Goal: Task Accomplishment & Management: Complete application form

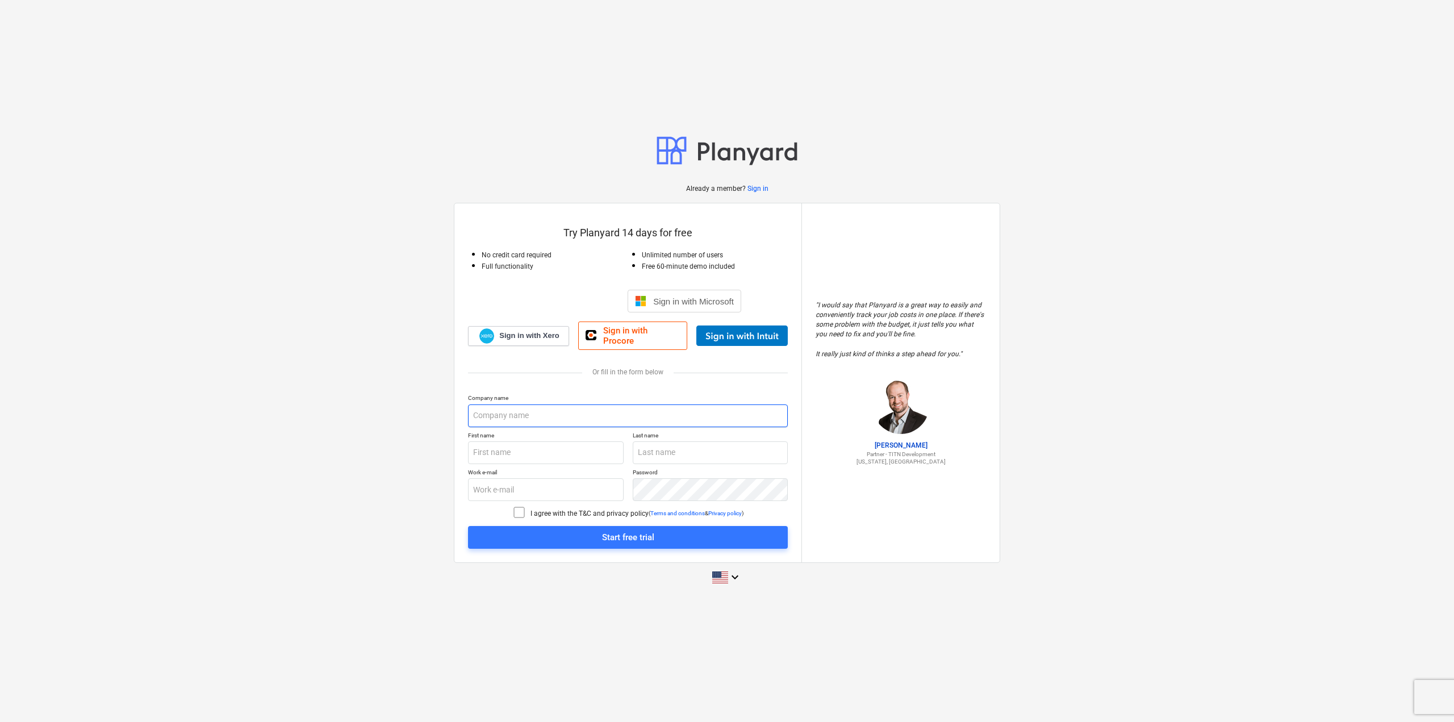
click at [522, 407] on input "text" at bounding box center [628, 415] width 320 height 23
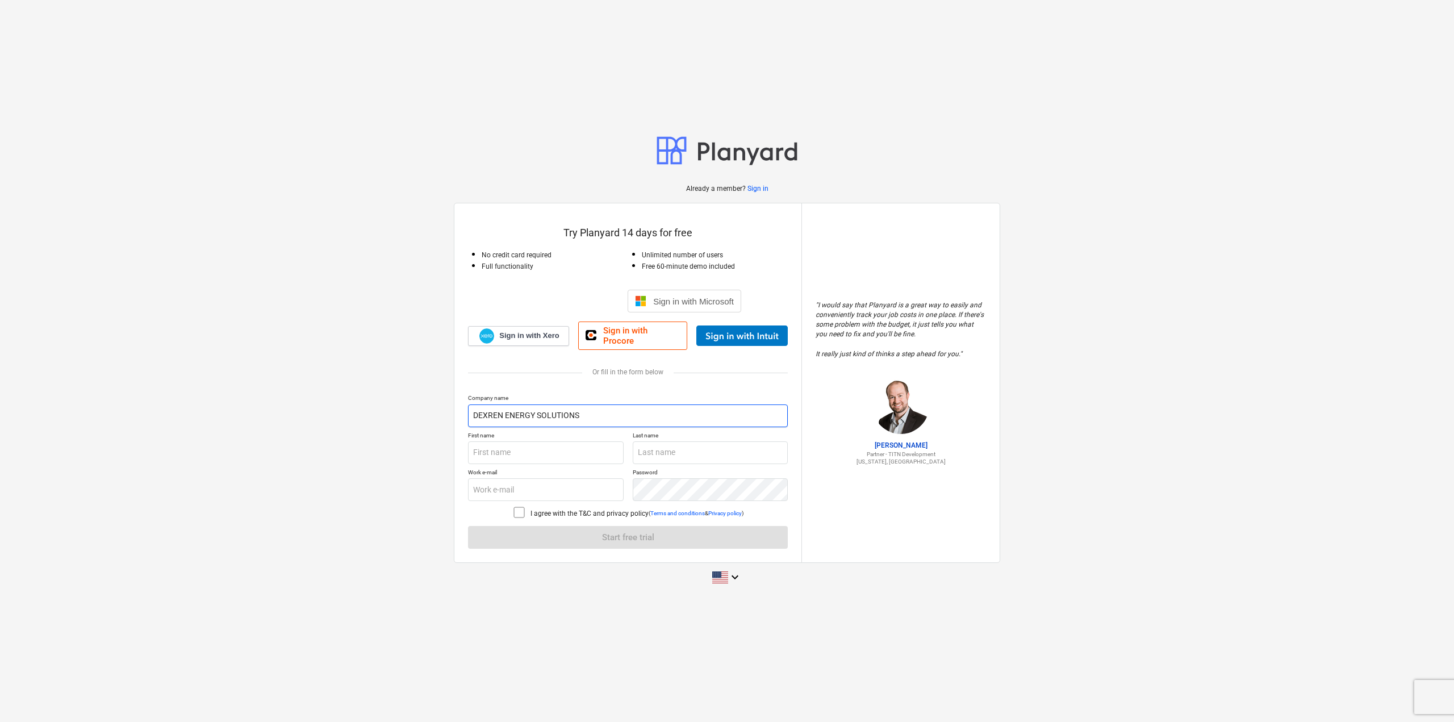
type input "DEXREN ENERGY SOLUTIONS"
type input "BERKER"
type input "BAYAZIT"
type input "[EMAIL_ADDRESS][DOMAIN_NAME]"
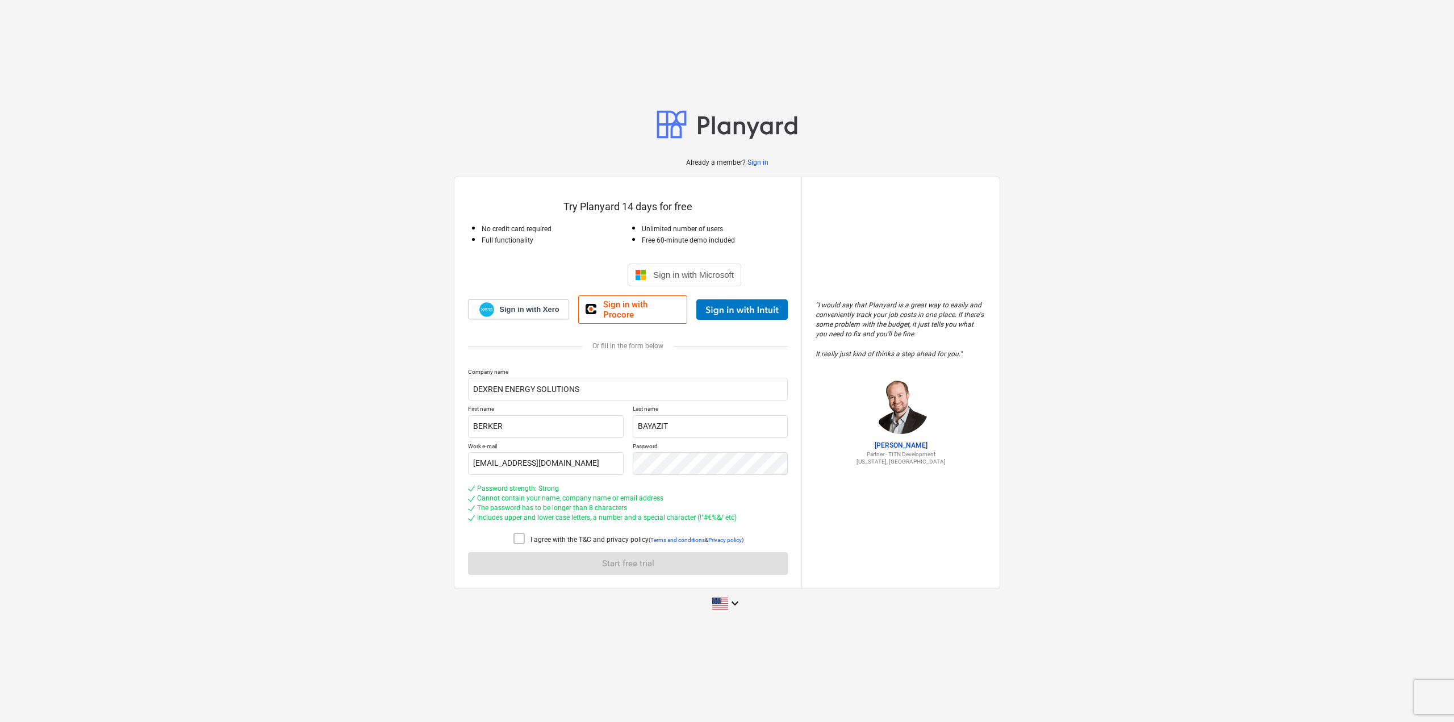
click at [520, 534] on icon at bounding box center [519, 539] width 14 height 14
click at [534, 556] on span "Start free trial" at bounding box center [628, 563] width 292 height 15
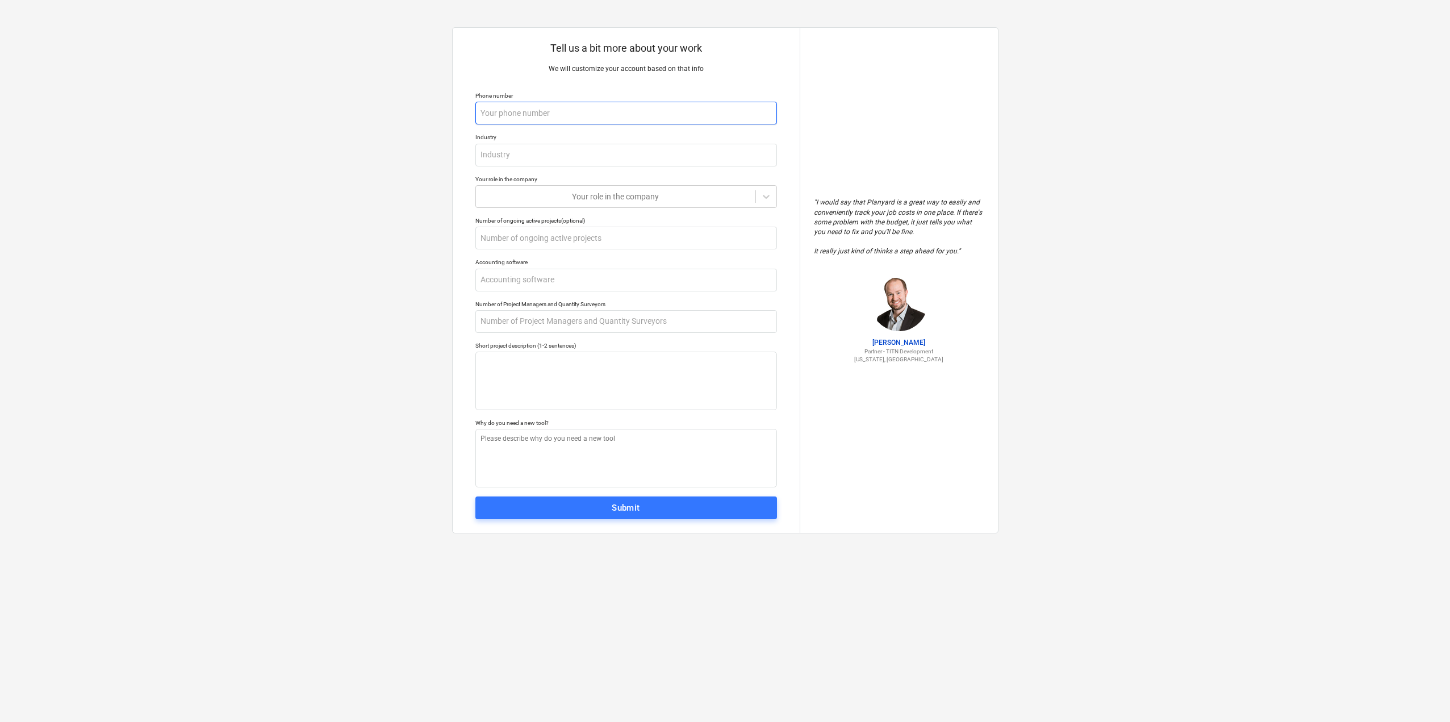
click at [668, 110] on input "text" at bounding box center [626, 113] width 302 height 23
click at [641, 165] on input "text" at bounding box center [626, 155] width 302 height 23
type textarea "x"
type input "E"
type textarea "x"
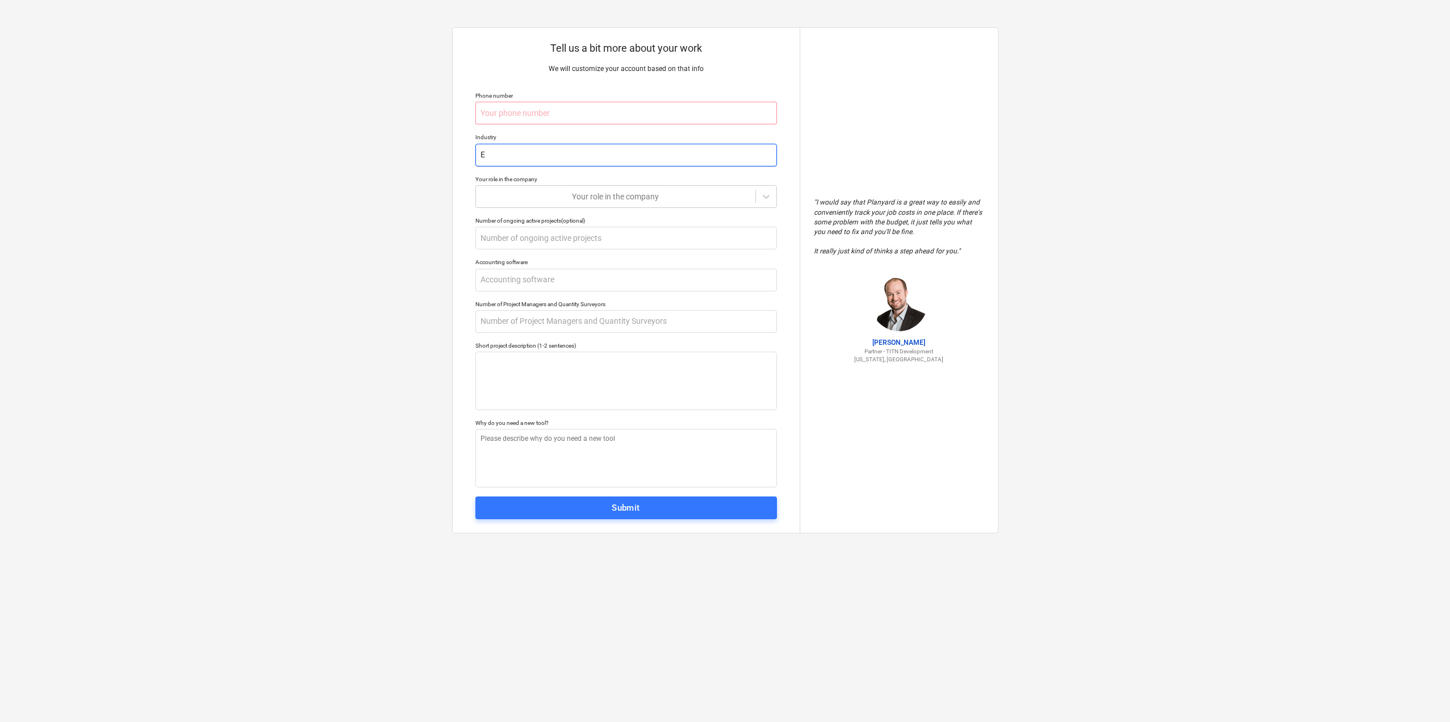
type input "En"
type textarea "x"
type input "Ene"
type textarea "x"
type input "Ener"
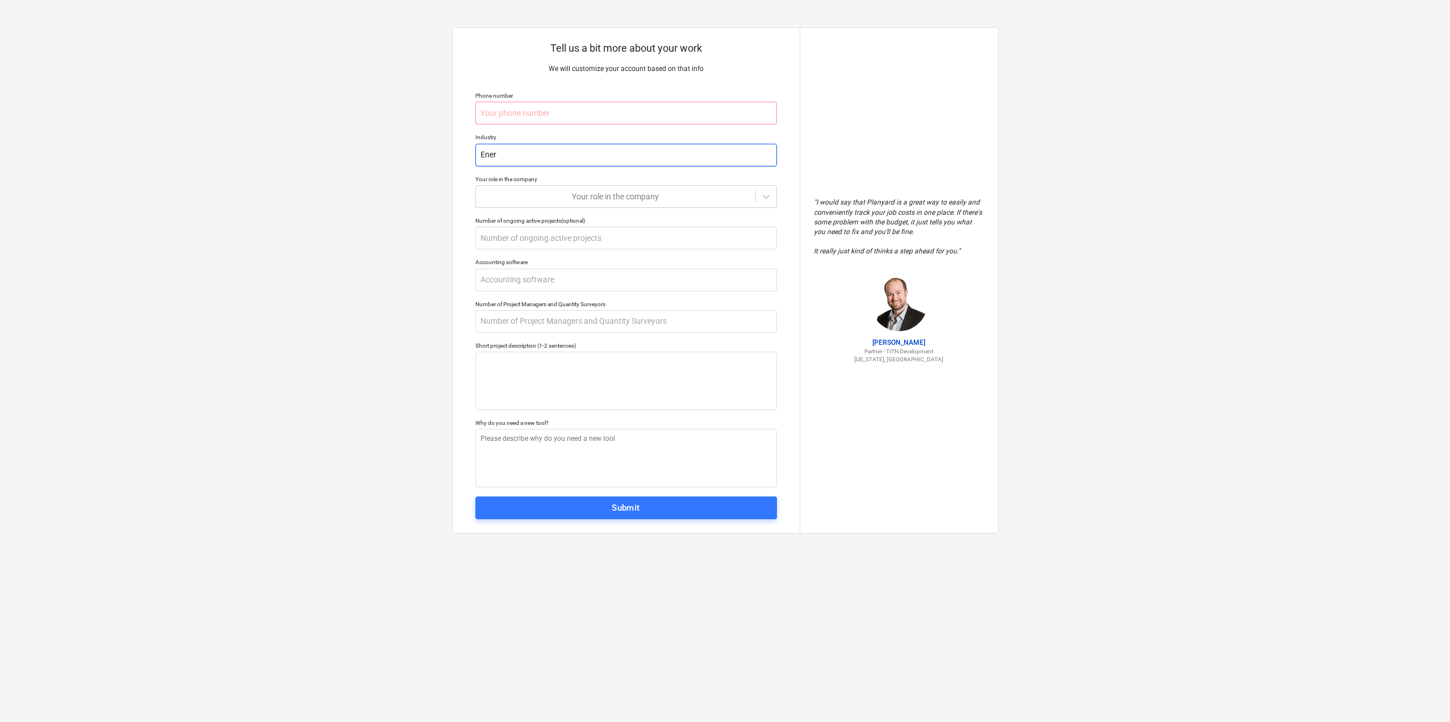
type textarea "x"
type input "Energ"
type textarea "x"
type input "Energy"
click at [674, 111] on input "text" at bounding box center [626, 113] width 302 height 23
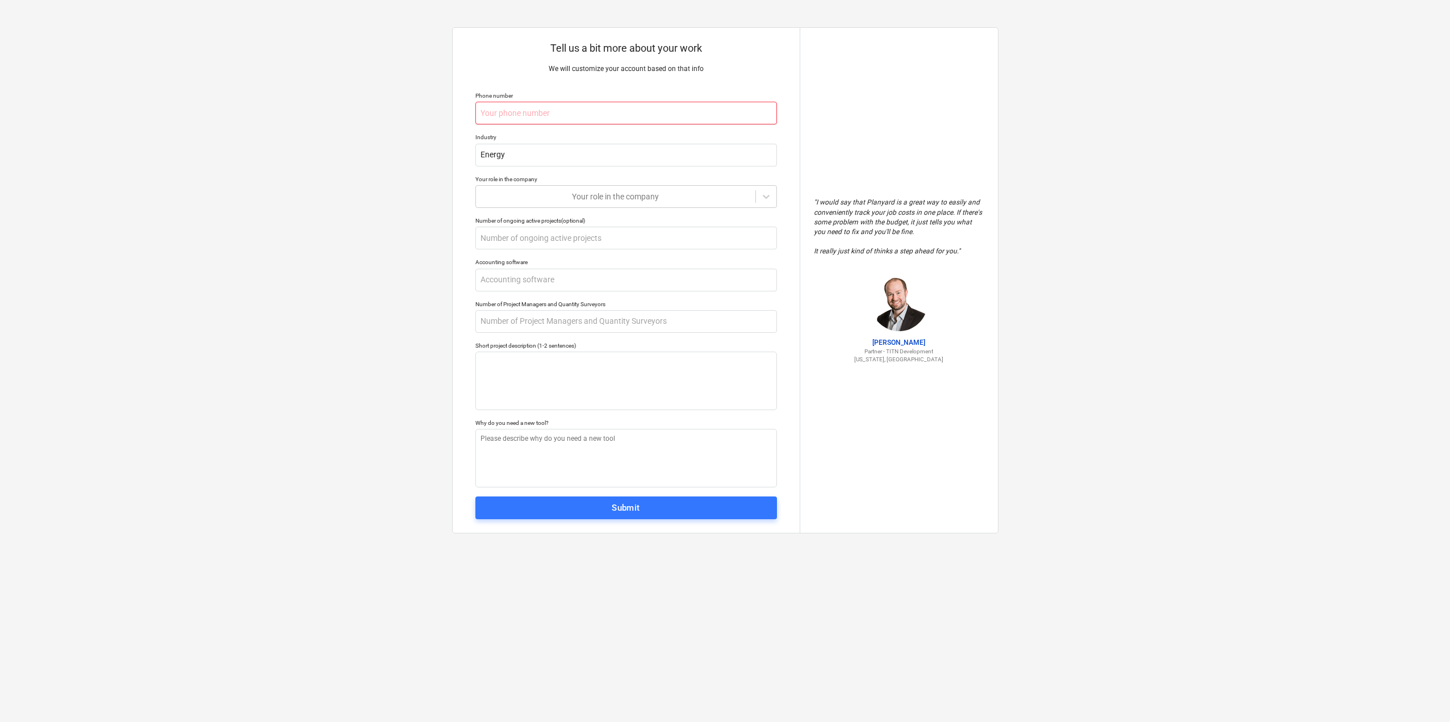
type textarea "x"
type input "+"
type textarea "x"
type input "+9"
type textarea "x"
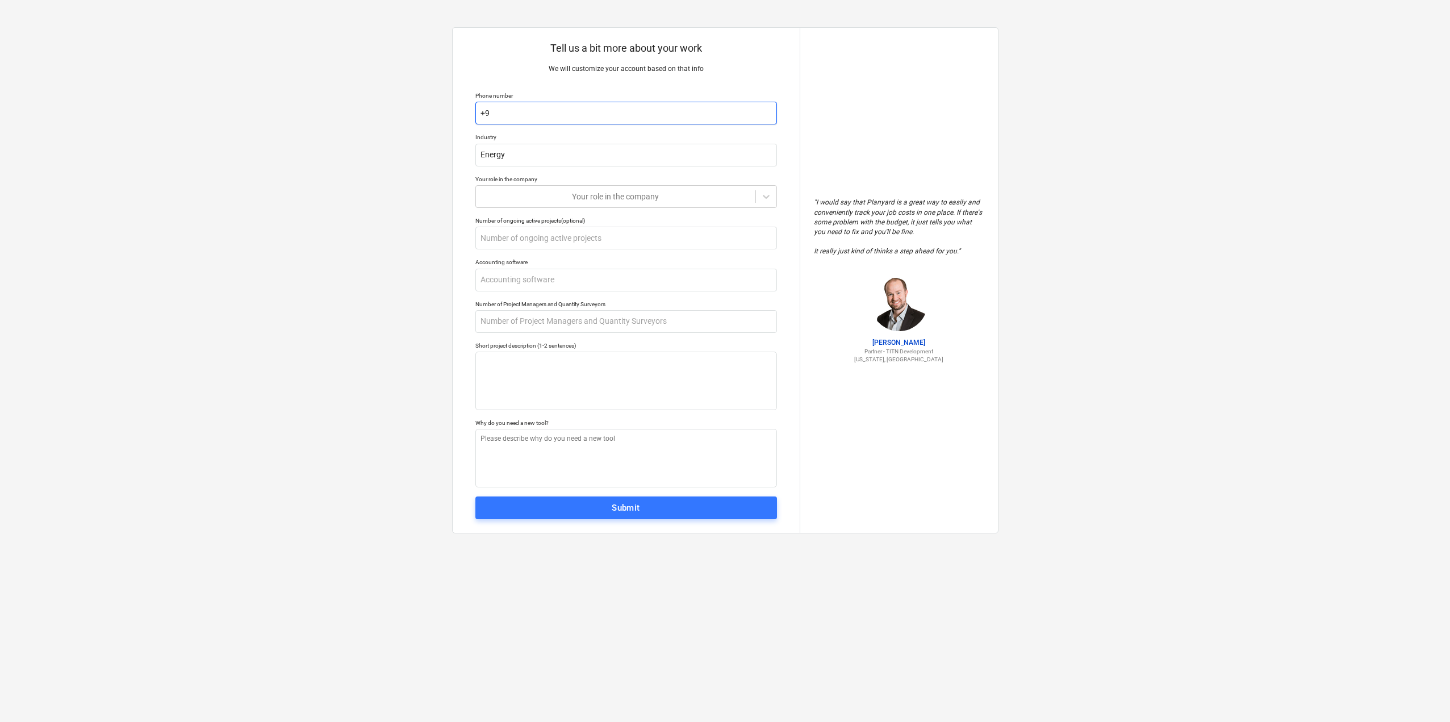
type input "+90"
type textarea "x"
type input "+905"
type textarea "x"
type input "+9053"
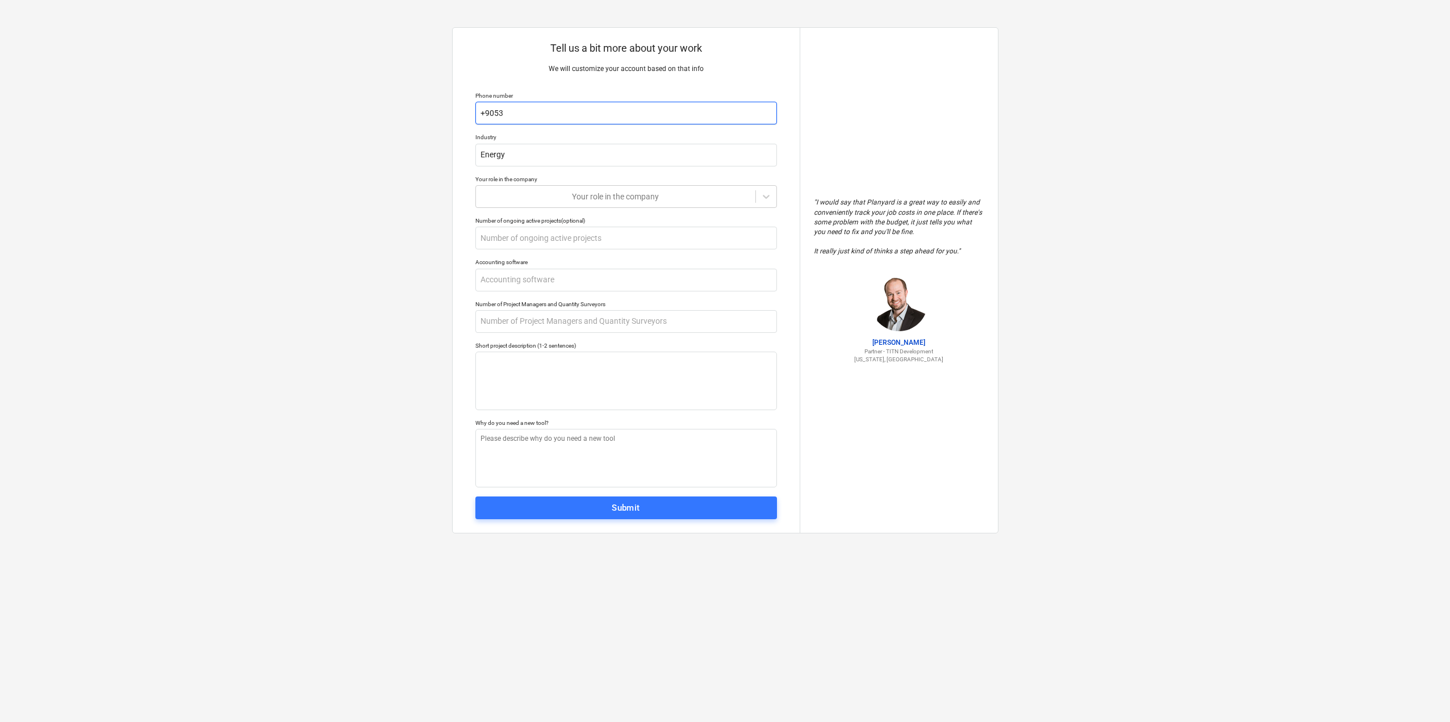
type textarea "x"
type input "+90535"
type textarea "x"
type input "+905355"
type textarea "x"
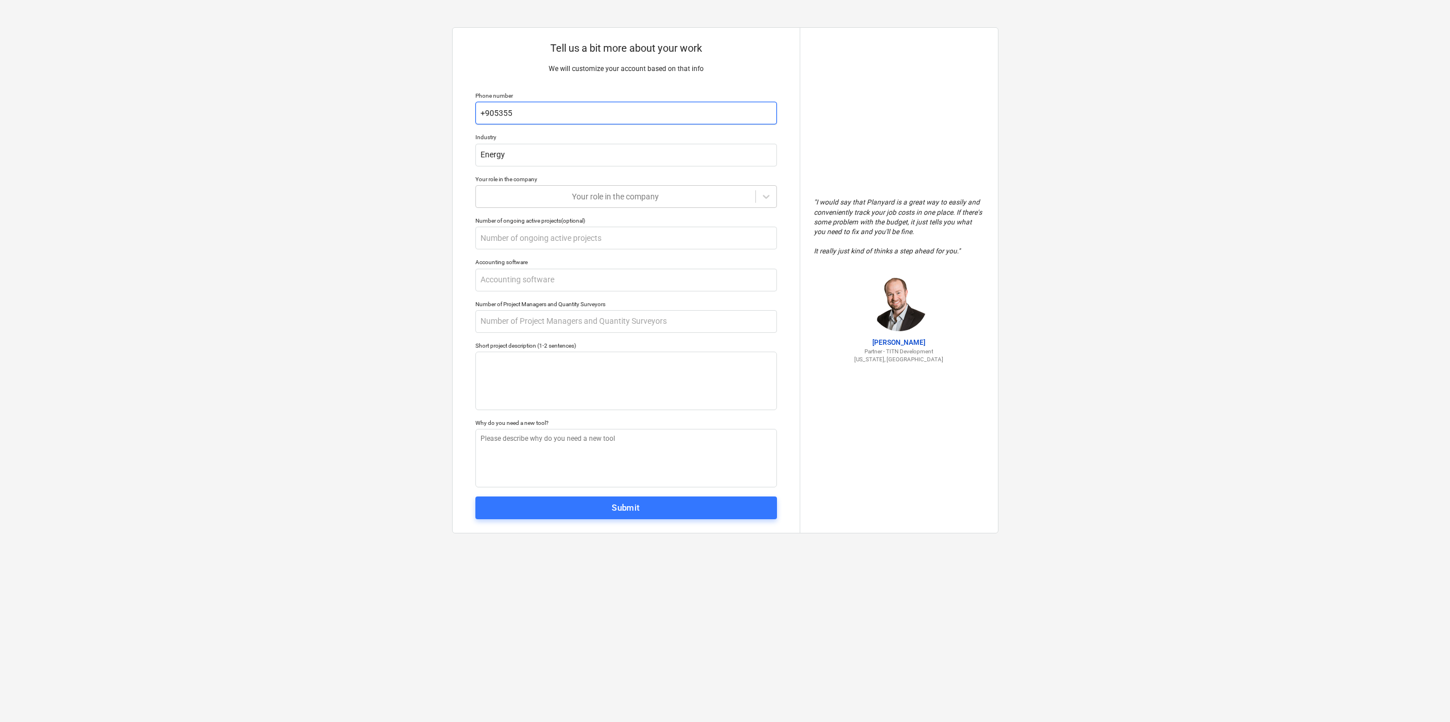
type input "+9053554"
type textarea "x"
type input "+90535549"
type textarea "x"
type input "[PHONE_NUMBER]"
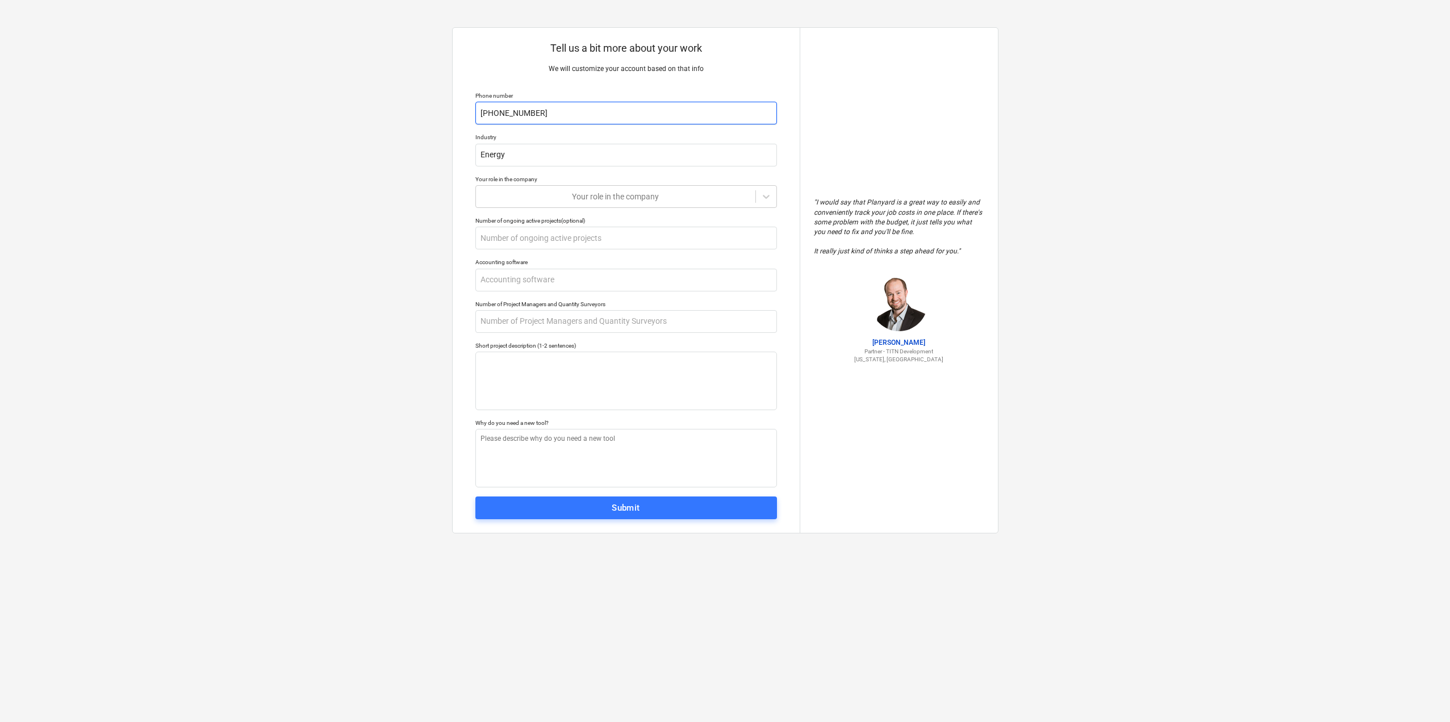
type textarea "x"
type input "[PHONE_NUMBER]"
type textarea "x"
type input "[PHONE_NUMBER]"
type textarea "x"
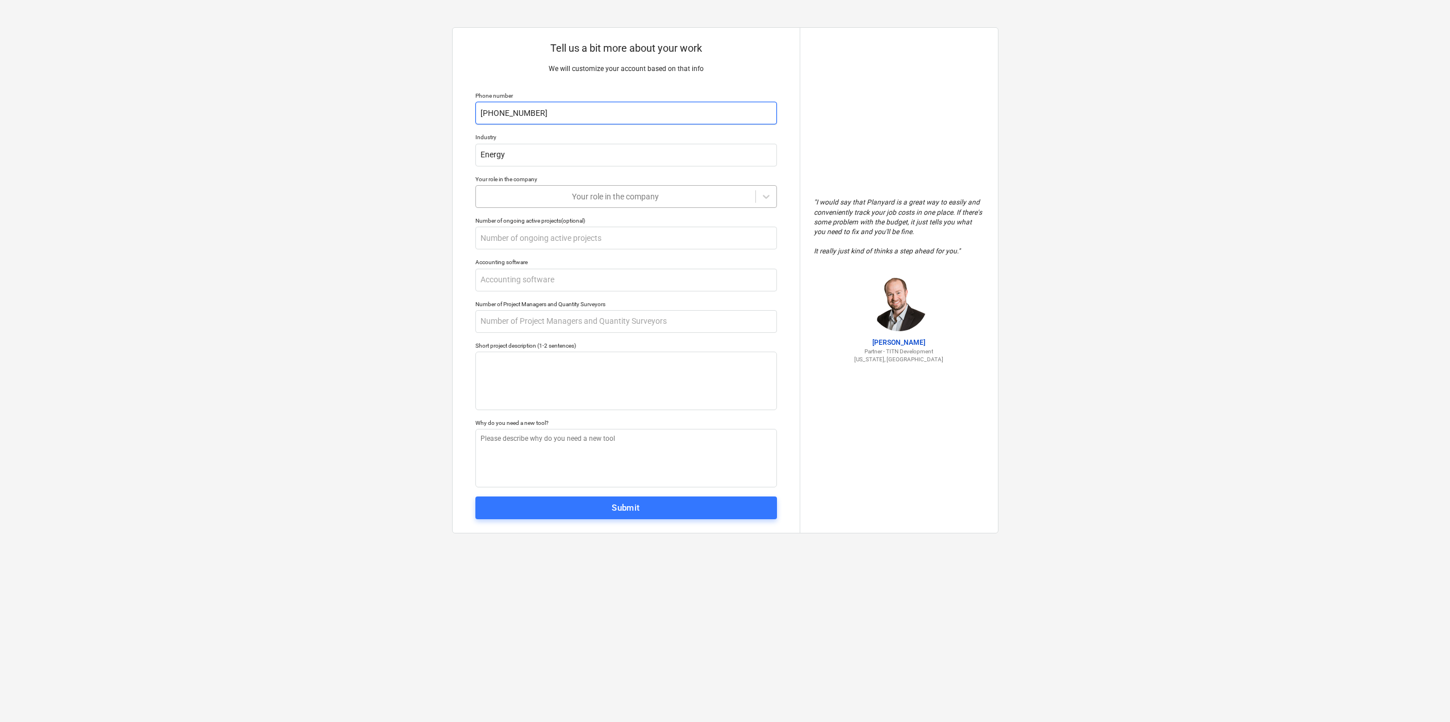
type input "[PHONE_NUMBER]"
click at [651, 193] on div at bounding box center [616, 196] width 268 height 11
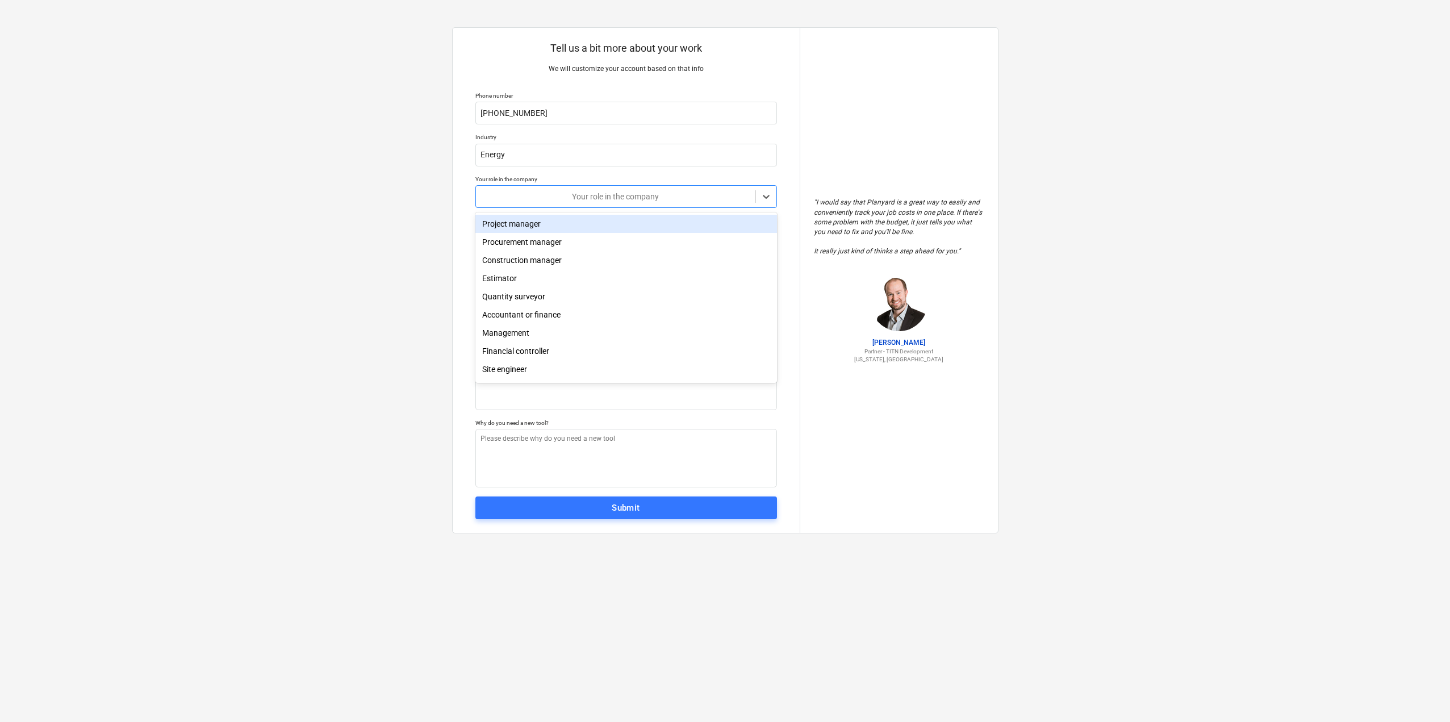
click at [579, 231] on div "Project manager" at bounding box center [626, 224] width 302 height 18
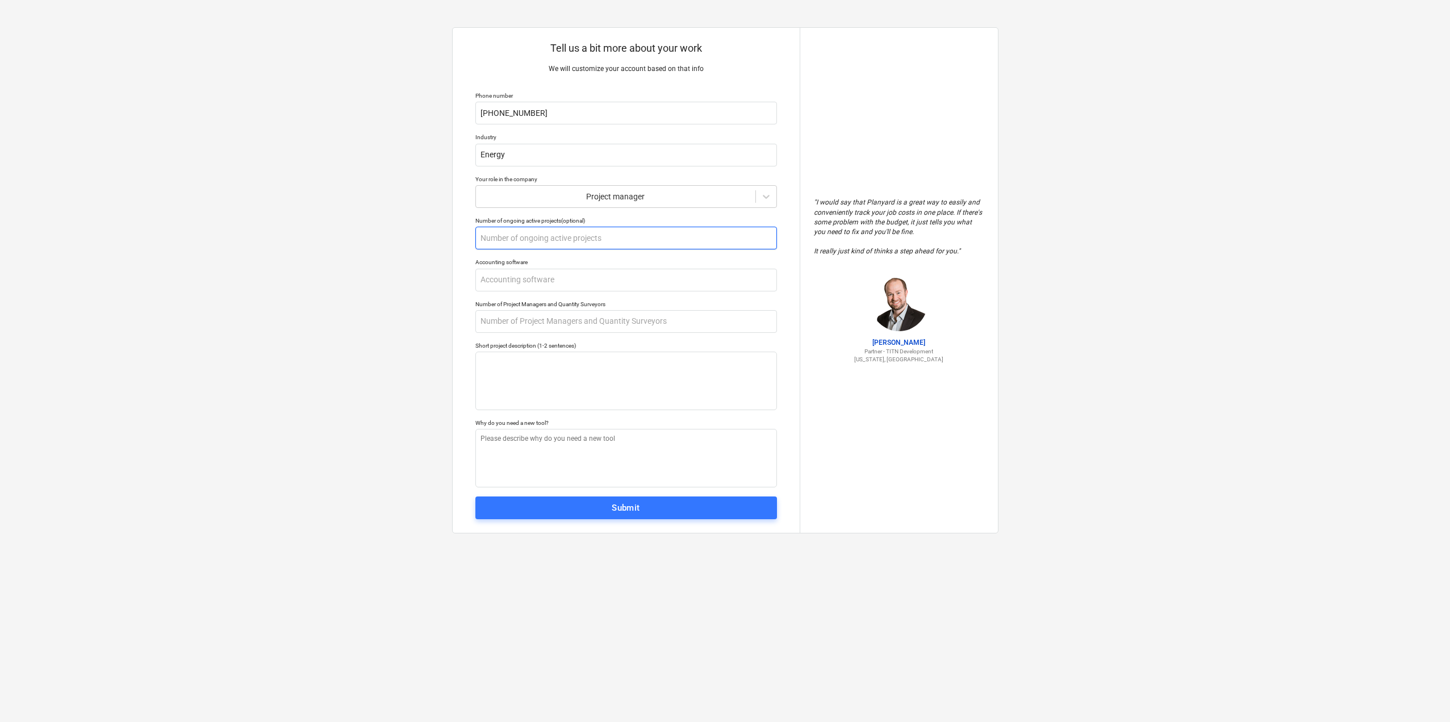
click at [570, 244] on input "text" at bounding box center [626, 238] width 302 height 23
type textarea "x"
type input "2"
click at [542, 271] on input "text" at bounding box center [626, 280] width 302 height 23
type textarea "x"
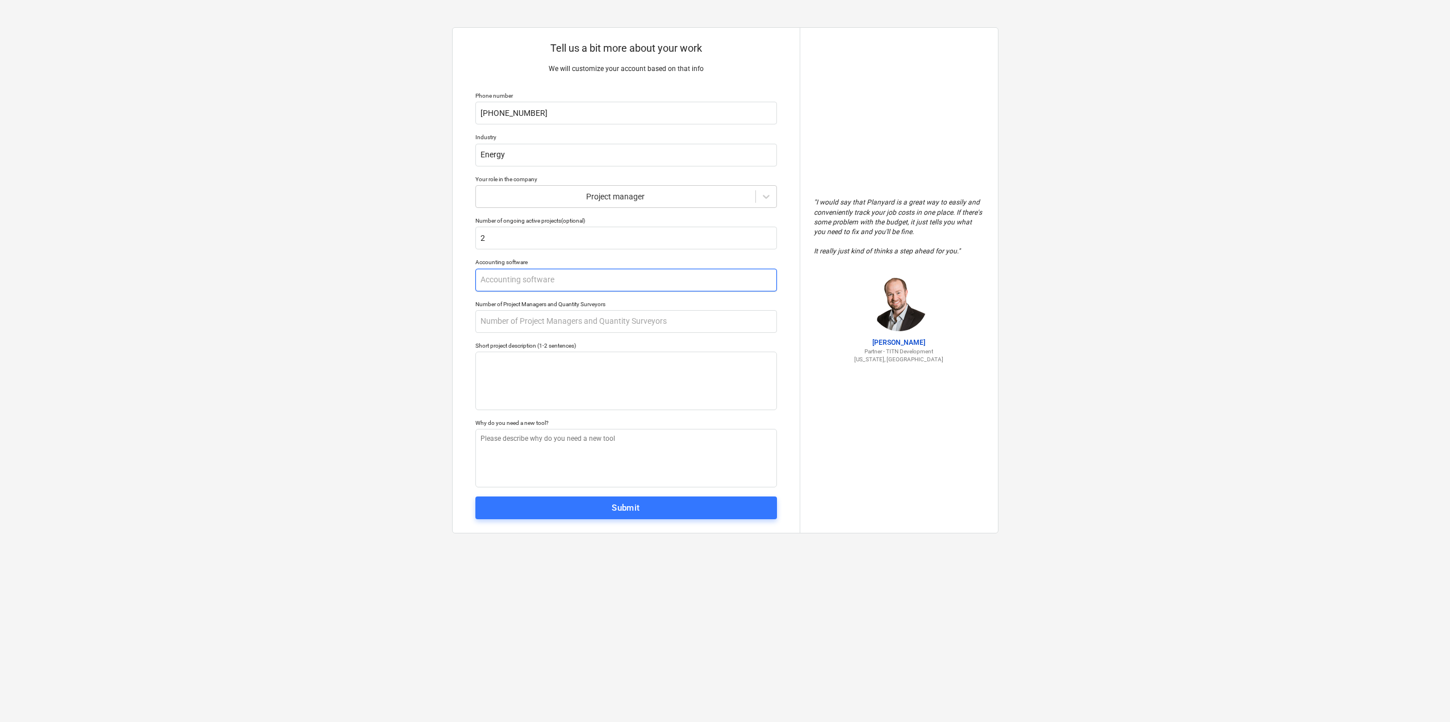
type input "T"
type textarea "x"
type input "Tu"
type textarea "x"
type input "Tur"
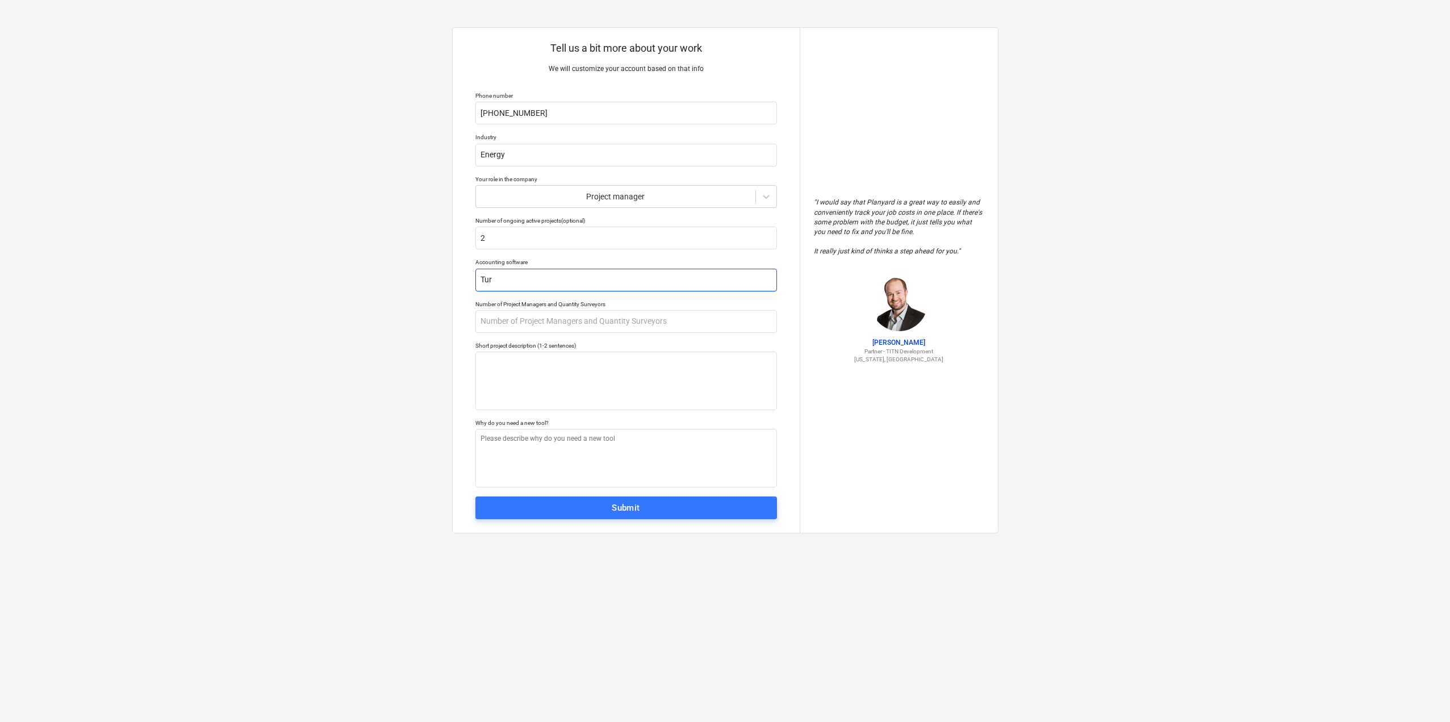
type textarea "x"
type input "Turke"
type textarea "x"
type input "[GEOGRAPHIC_DATA]"
type textarea "x"
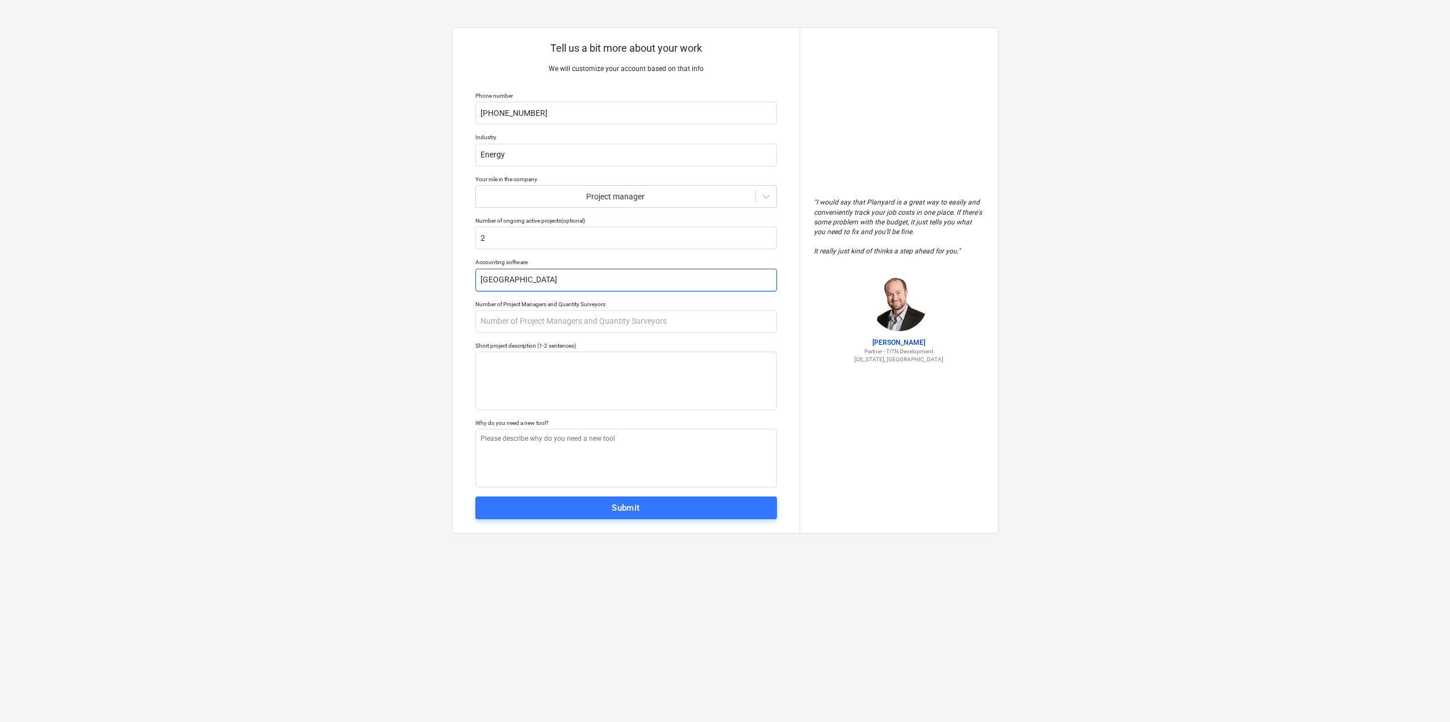
type input "[GEOGRAPHIC_DATA]"
type textarea "x"
type input "Turkey ("
type textarea "x"
type input "Turkey (P"
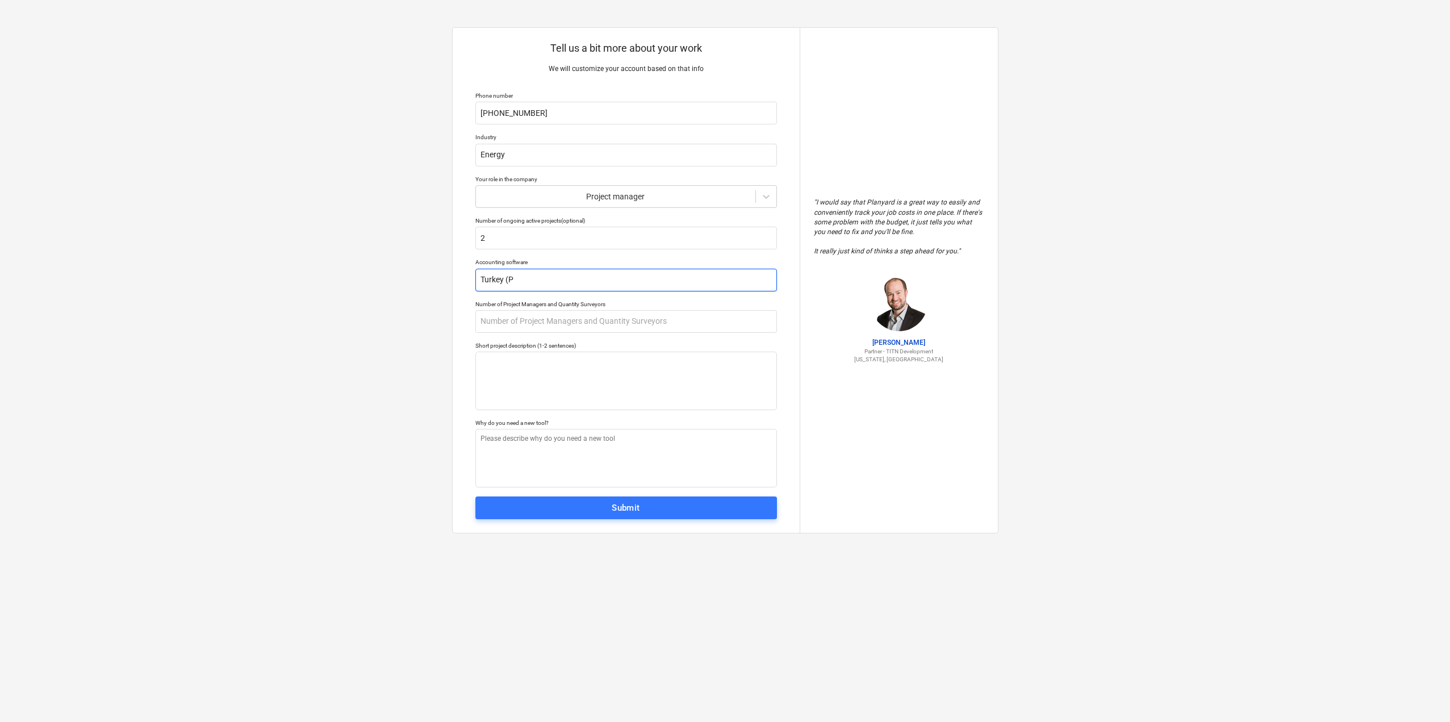
type textarea "x"
type input "Turkey (Pa"
type textarea "x"
type input "Turkey (Par"
type textarea "x"
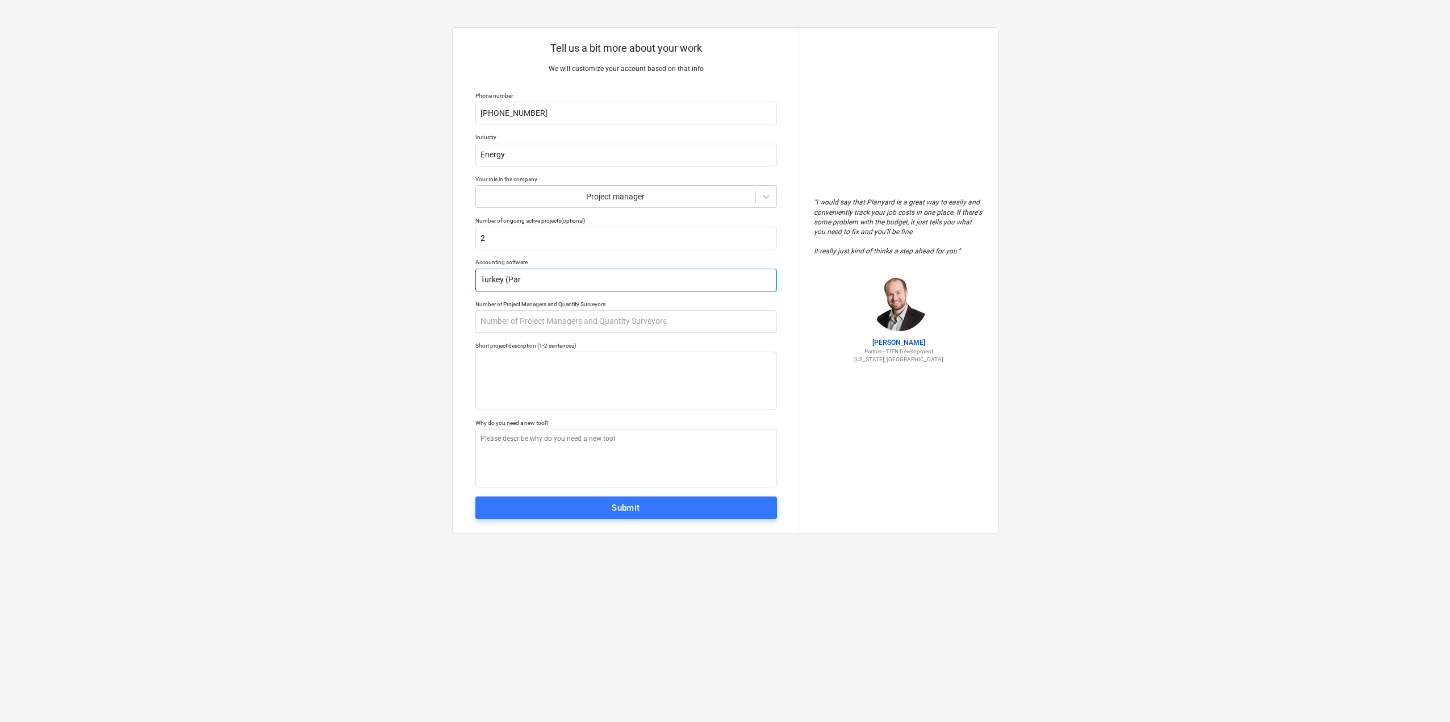
type input "Turkey (Para"
type textarea "x"
type input "Turkey (Paras"
type textarea "x"
type input "Turkey (Parasu"
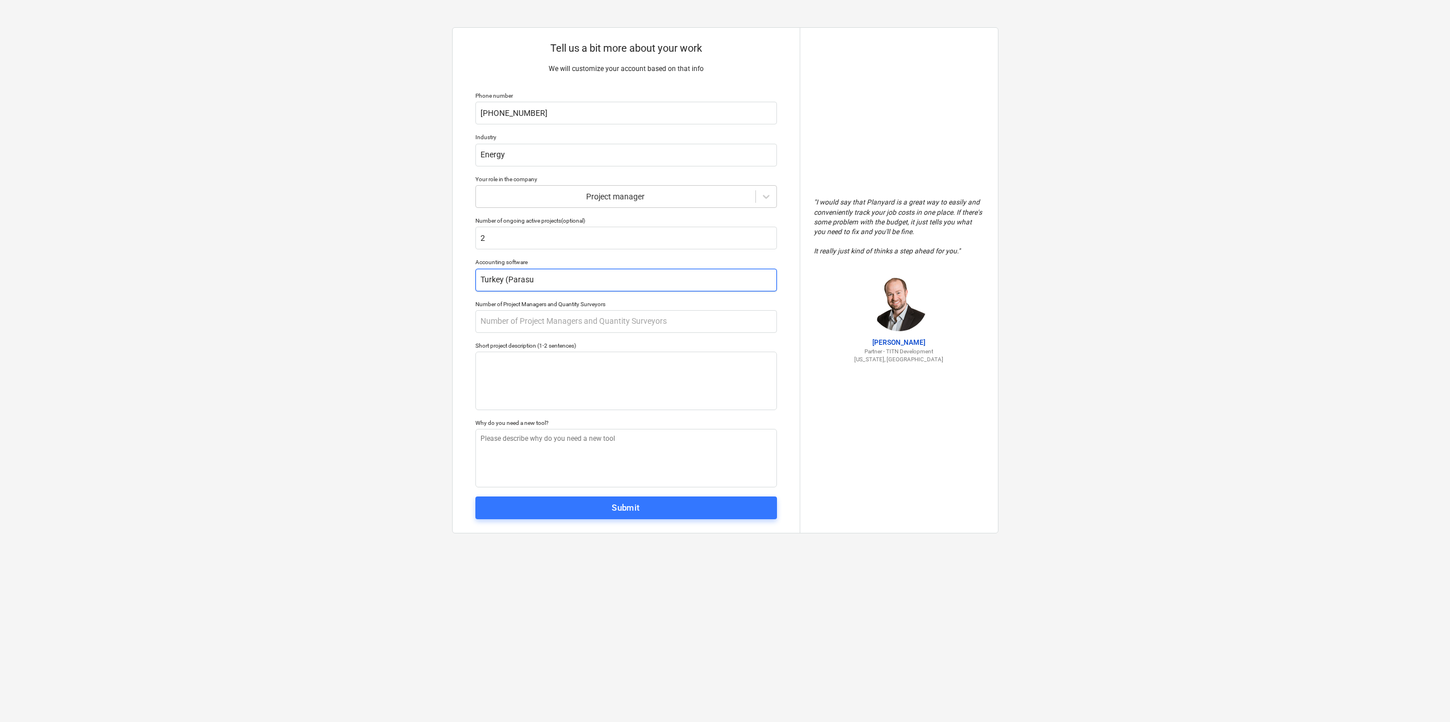
type textarea "x"
type input "Turkey (Parasut"
type textarea "x"
type input "Turkey (Parasut)"
click at [553, 327] on input "text" at bounding box center [626, 321] width 302 height 23
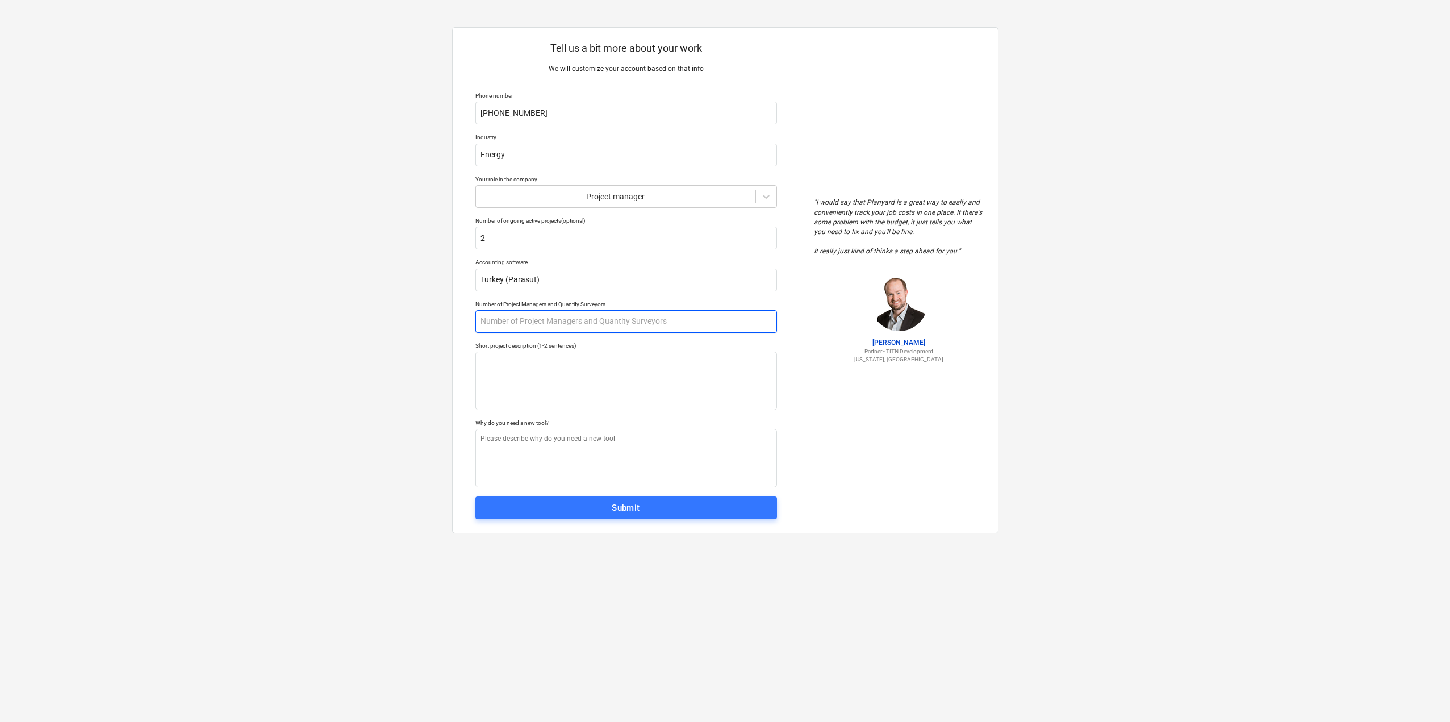
type textarea "x"
type input "1"
click at [547, 364] on textarea at bounding box center [626, 381] width 302 height 58
click at [574, 509] on span "Submit" at bounding box center [626, 507] width 277 height 15
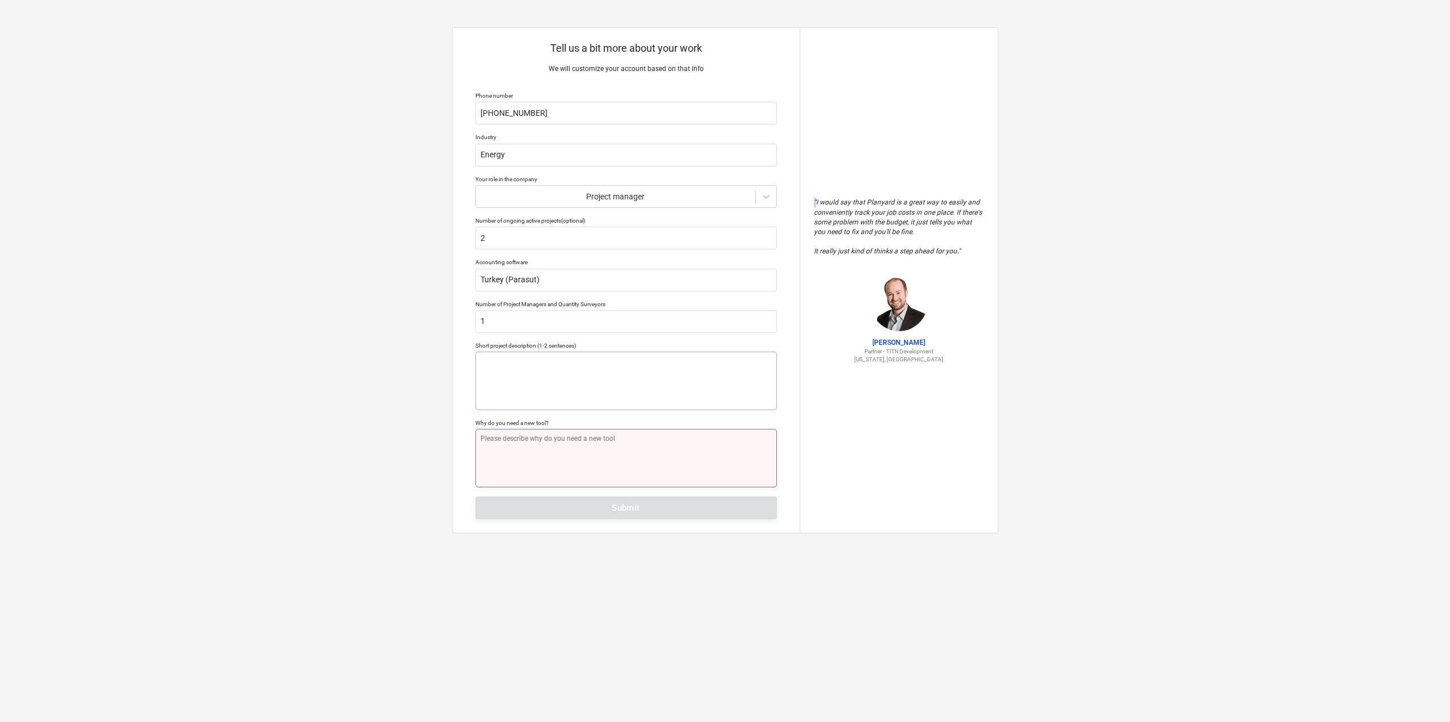
drag, startPoint x: 574, startPoint y: 509, endPoint x: 571, endPoint y: 487, distance: 22.4
click at [573, 495] on div "Tell us a bit more about your work We will customize your account based on that…" at bounding box center [626, 280] width 347 height 505
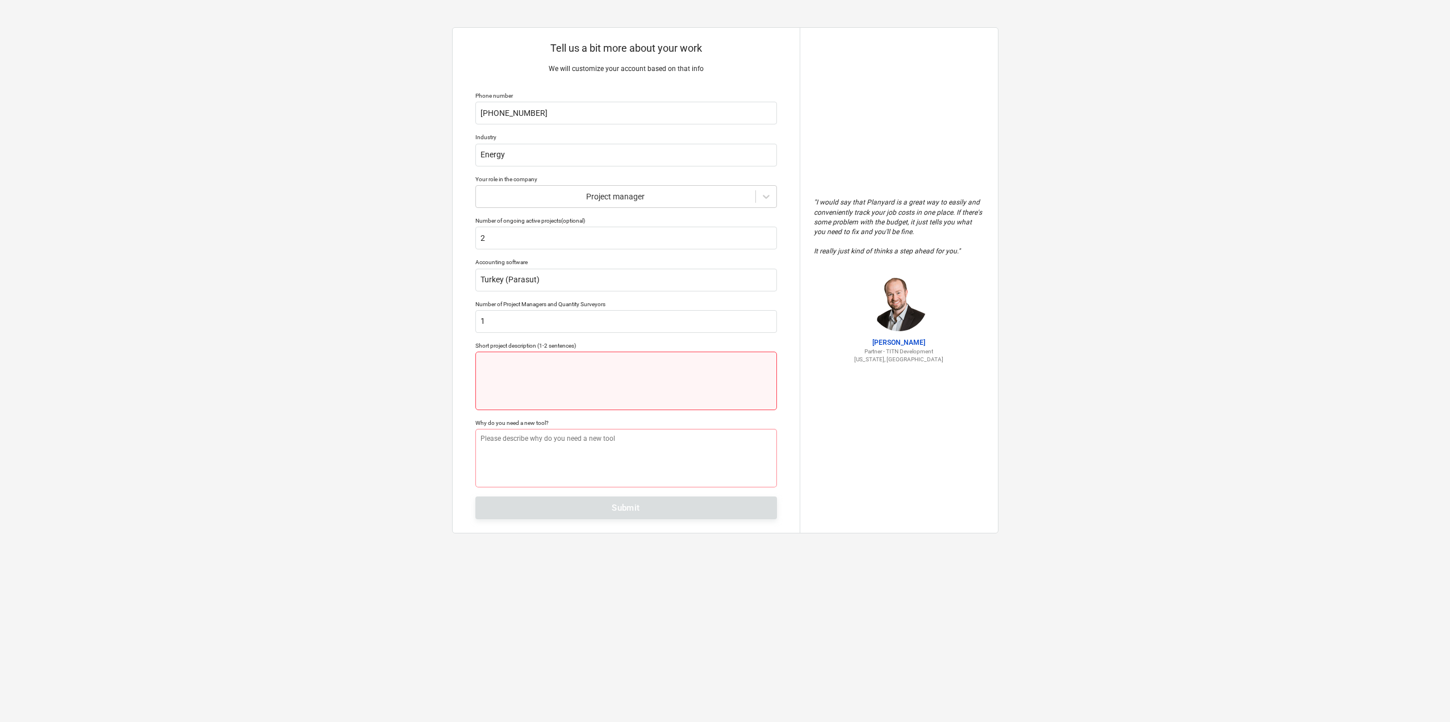
click at [524, 388] on textarea at bounding box center [626, 381] width 302 height 58
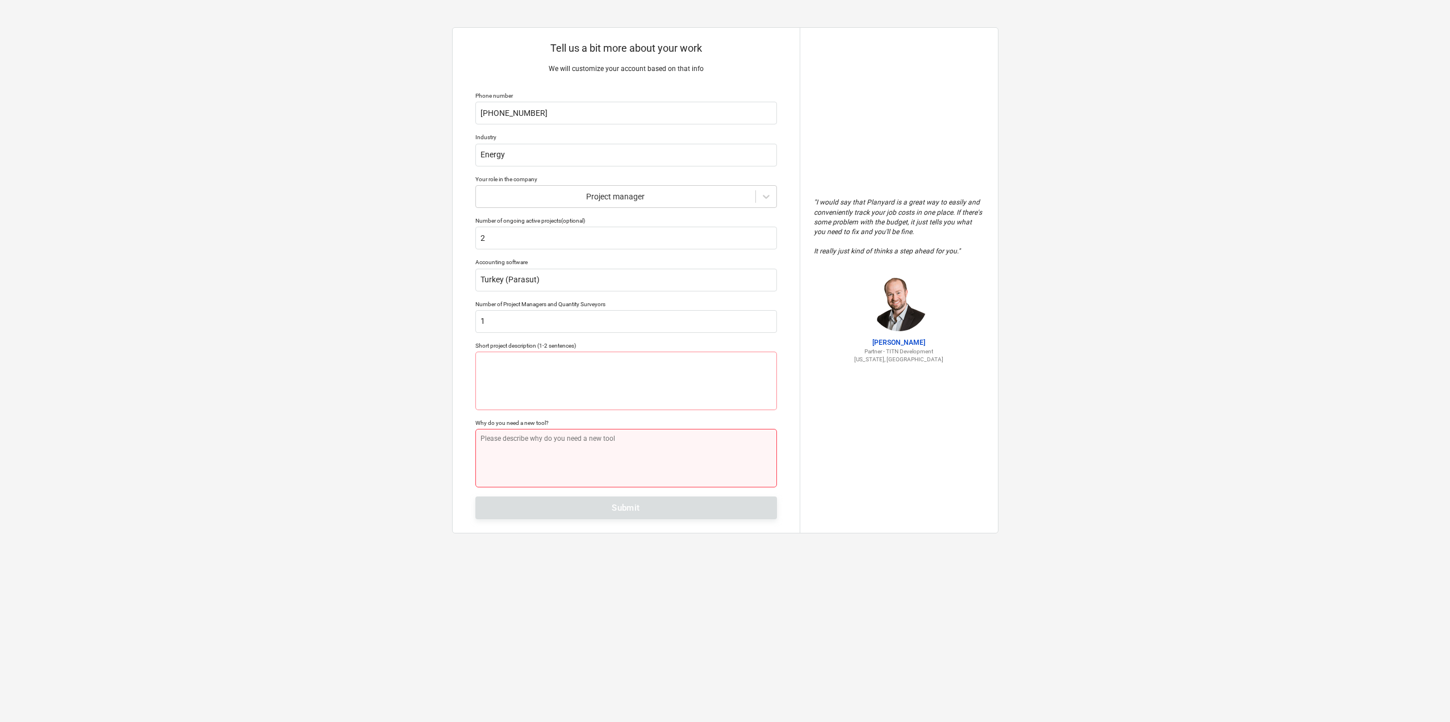
click at [522, 448] on textarea at bounding box center [626, 458] width 302 height 58
type textarea "x"
type textarea "P"
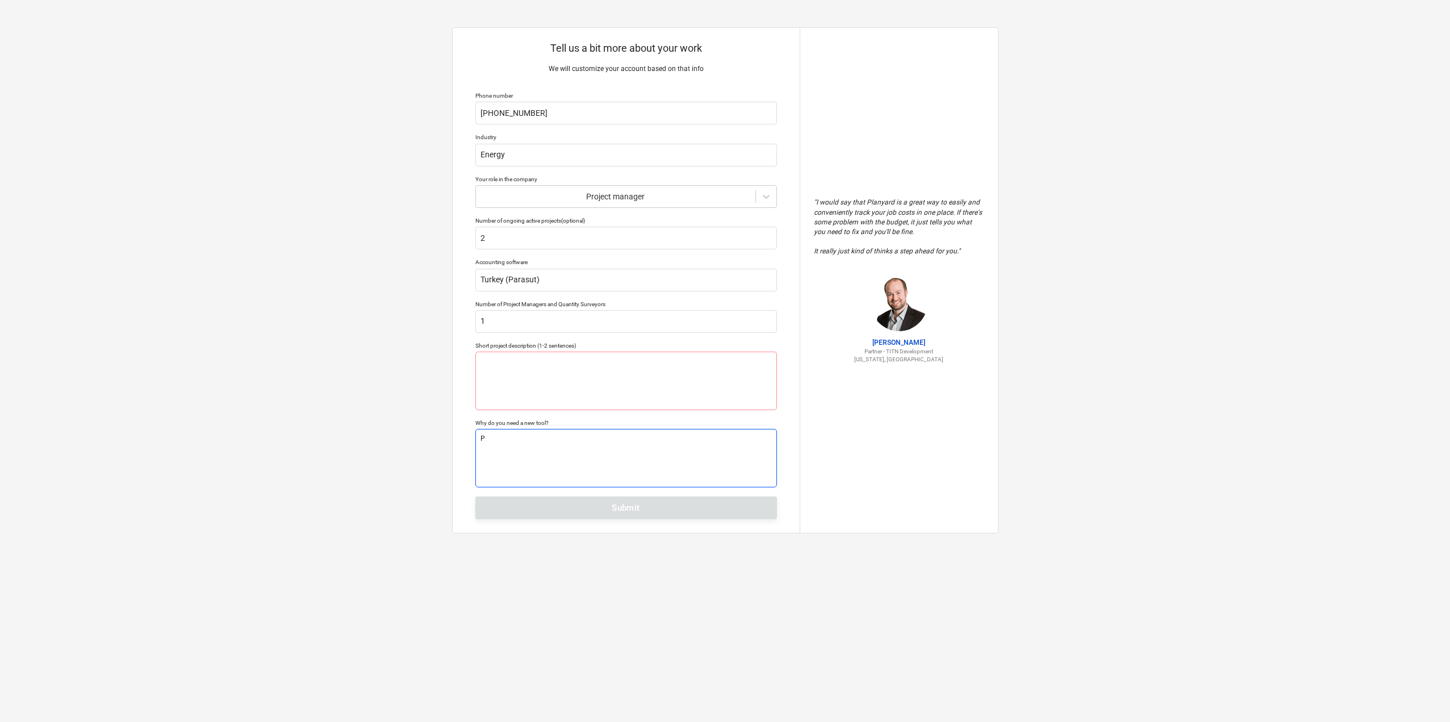
type textarea "x"
type textarea "Pr"
type textarea "x"
type textarea "Pro"
type textarea "x"
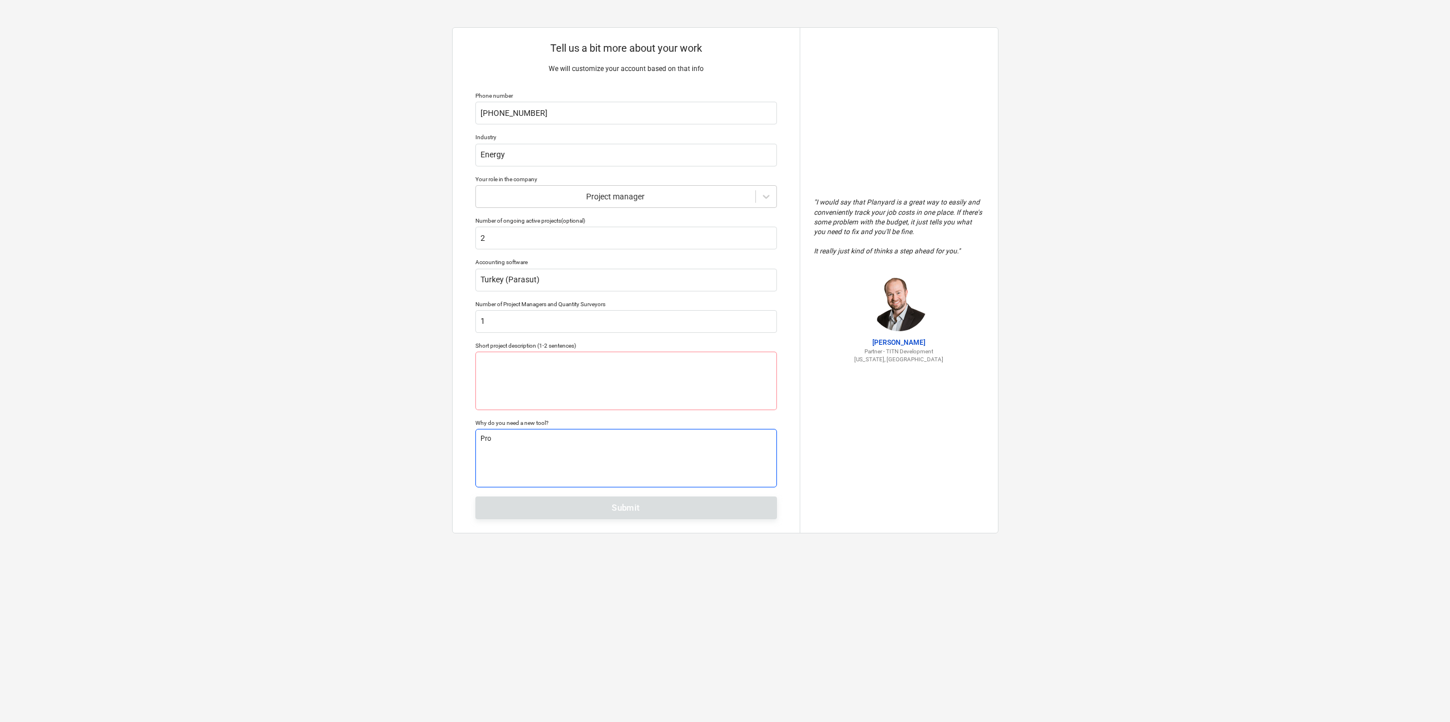
type textarea "Proj"
type textarea "x"
type textarea "Proje"
type textarea "x"
type textarea "Projec"
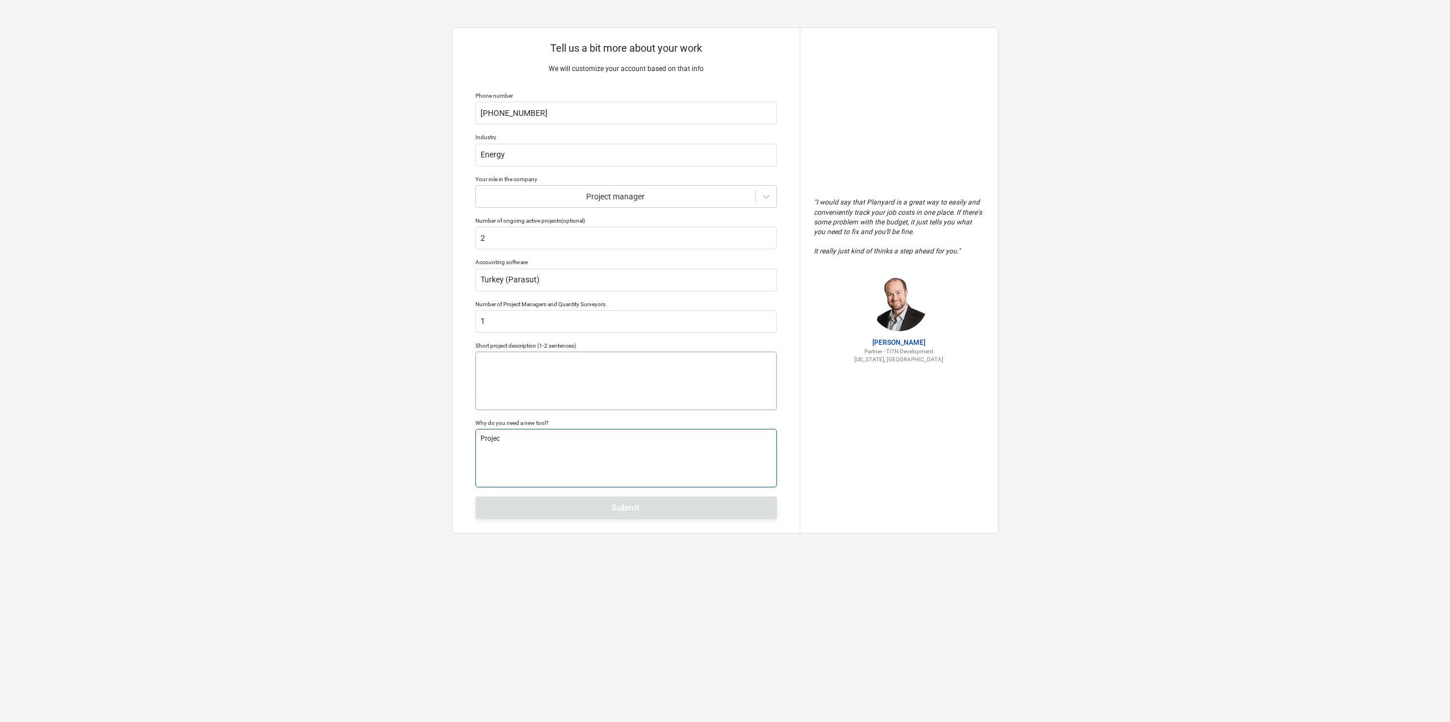
type textarea "x"
type textarea "Project"
type textarea "x"
type textarea "Project"
type textarea "x"
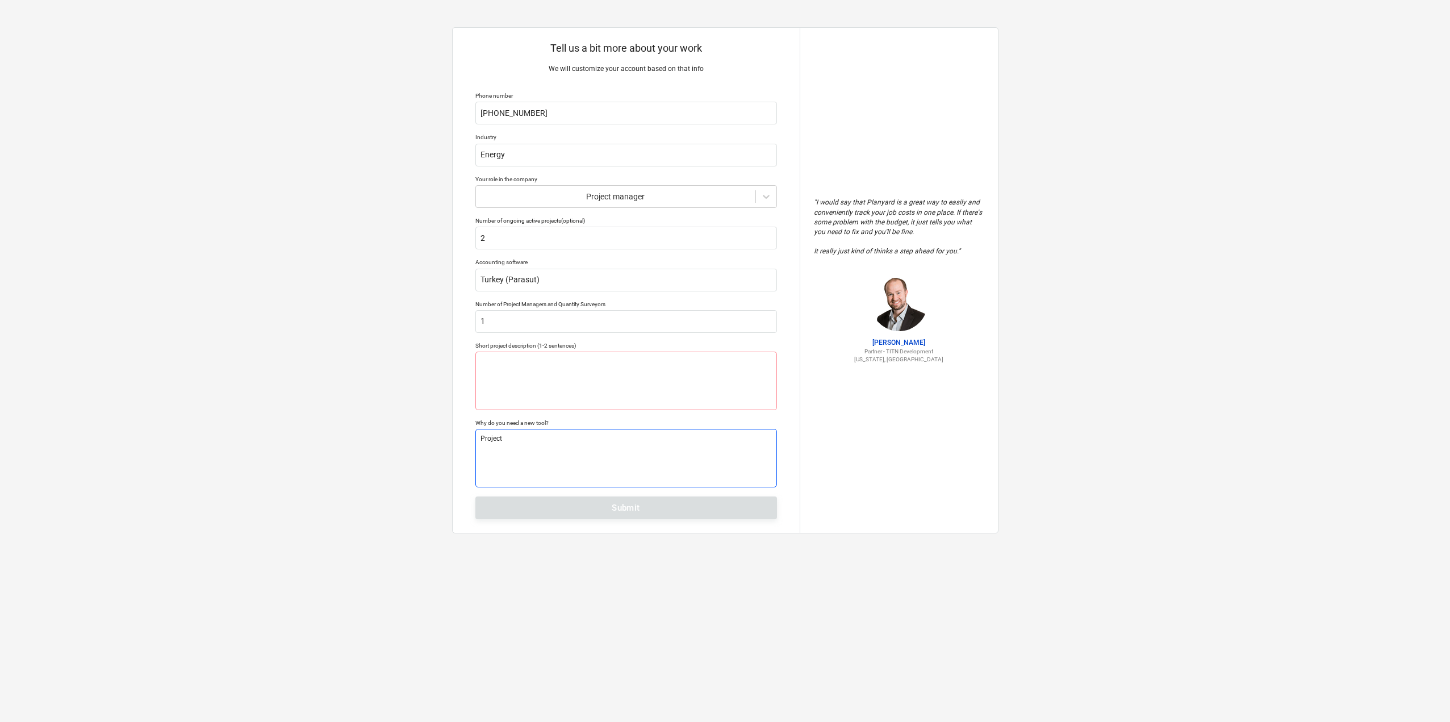
type textarea "Project N"
type textarea "x"
type textarea "Project NB"
type textarea "x"
type textarea "Project N"
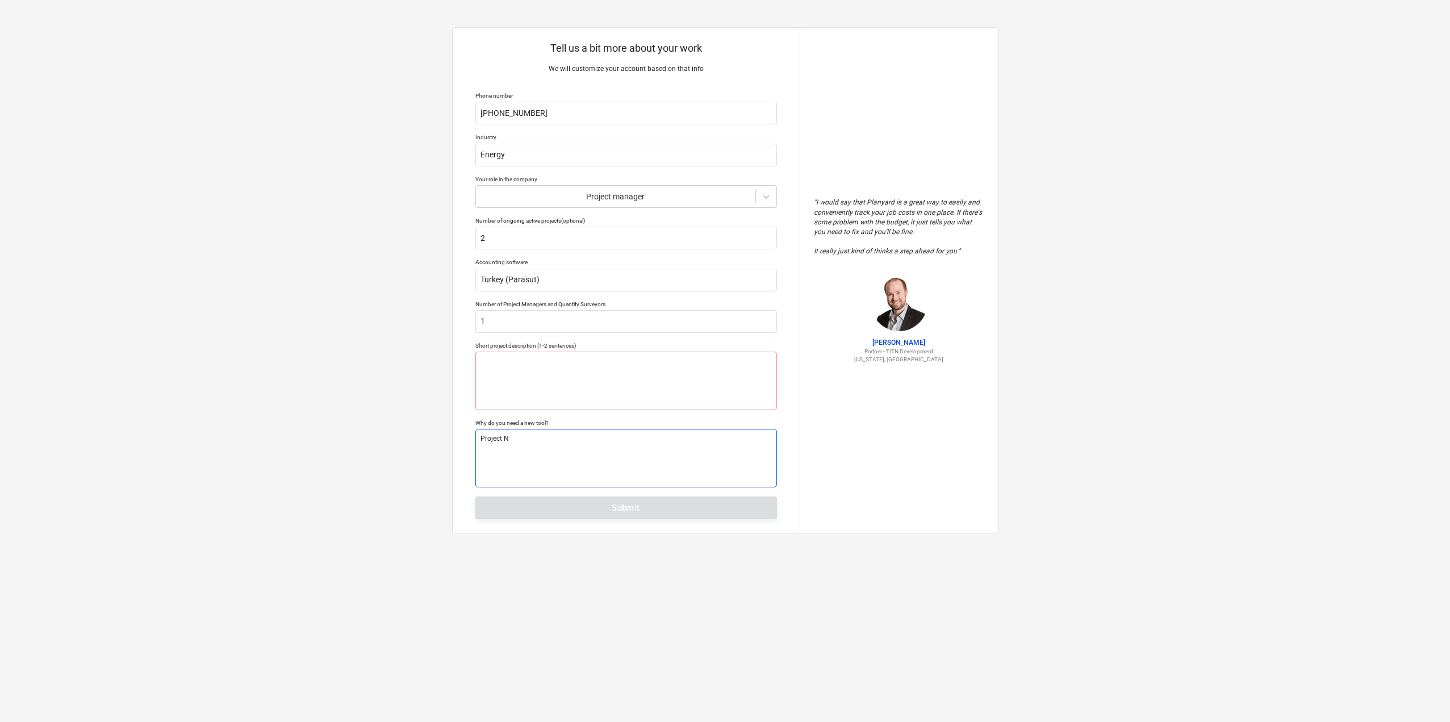
type textarea "x"
type textarea "Project"
type textarea "x"
type textarea "Project Bu"
type textarea "x"
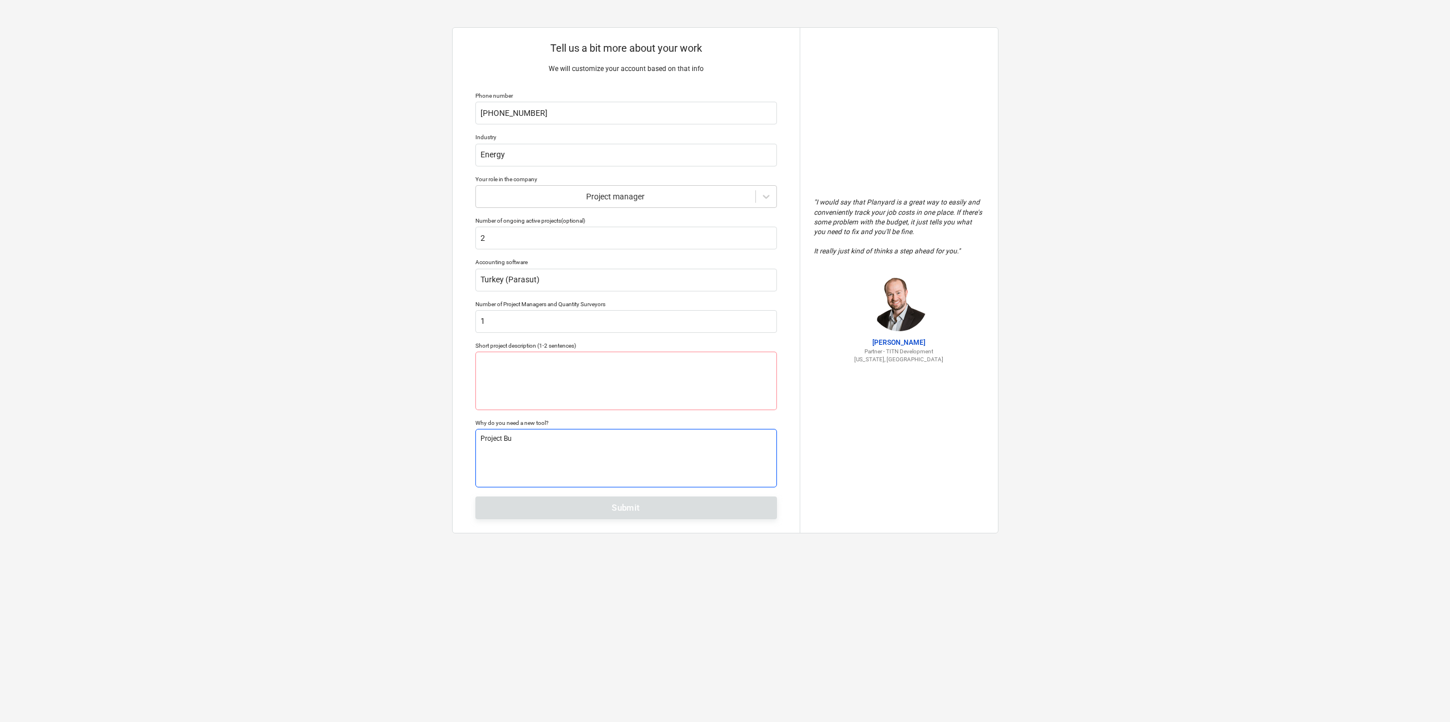
type textarea "Project Bud"
type textarea "x"
type textarea "Project Budg"
type textarea "x"
type textarea "Project Budge"
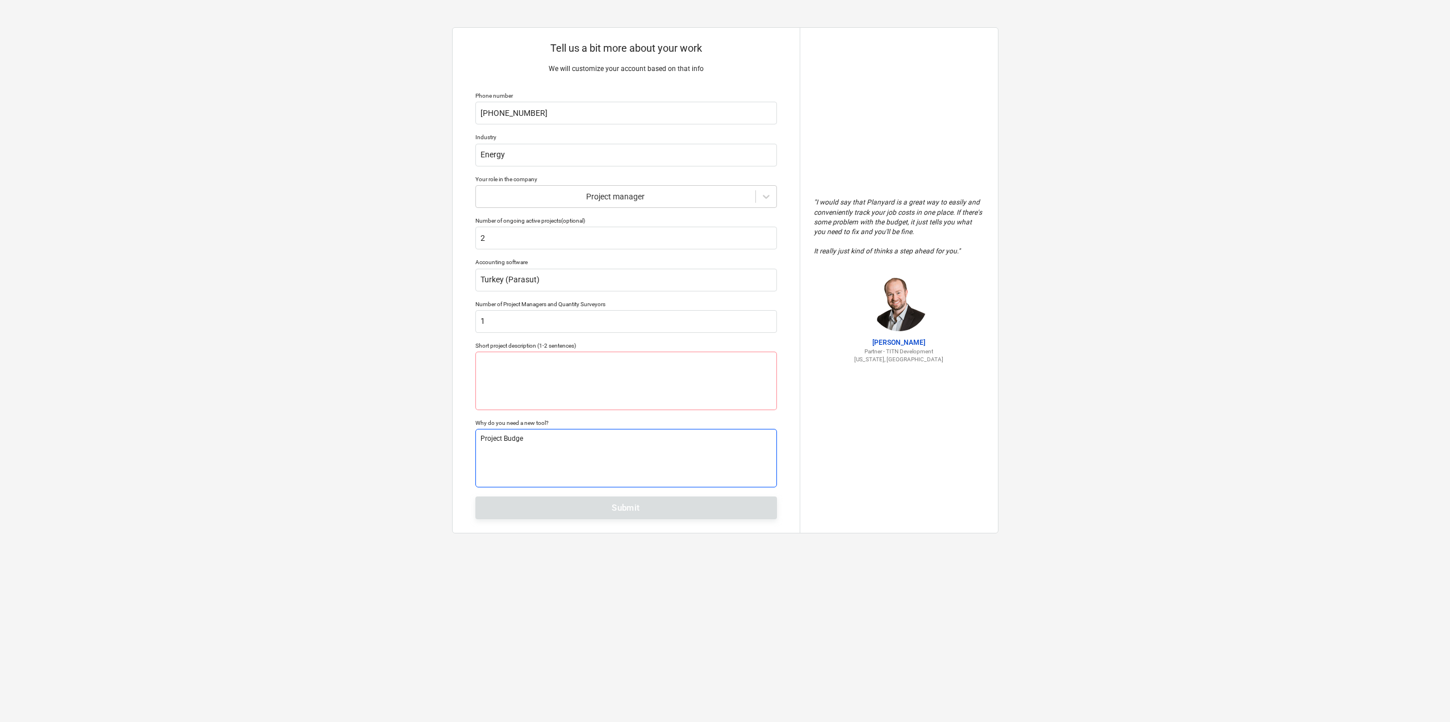
type textarea "x"
type textarea "Project Budget"
type textarea "x"
type textarea "Project Budget,"
type textarea "x"
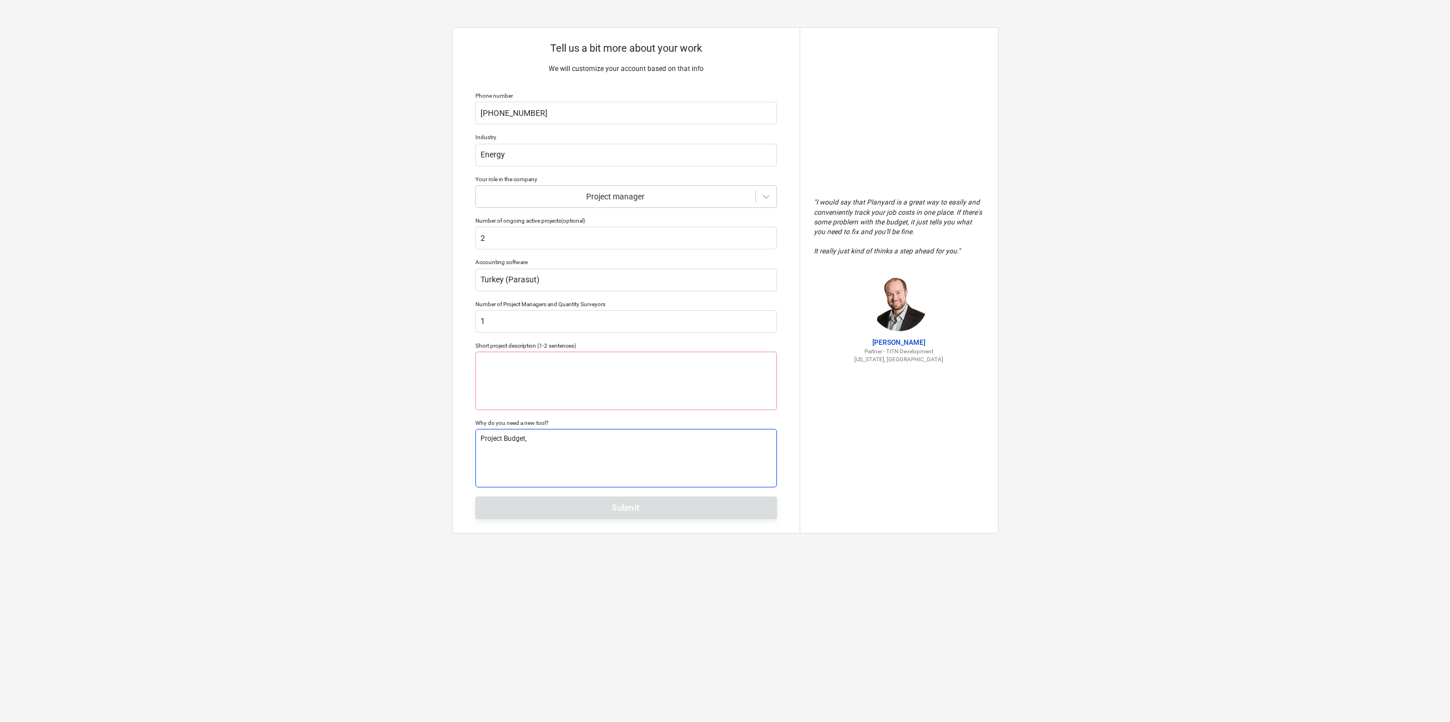
type textarea "Project Budget,"
type textarea "x"
type textarea "Project Budget, C"
type textarea "x"
type textarea "Project Budget, Ca"
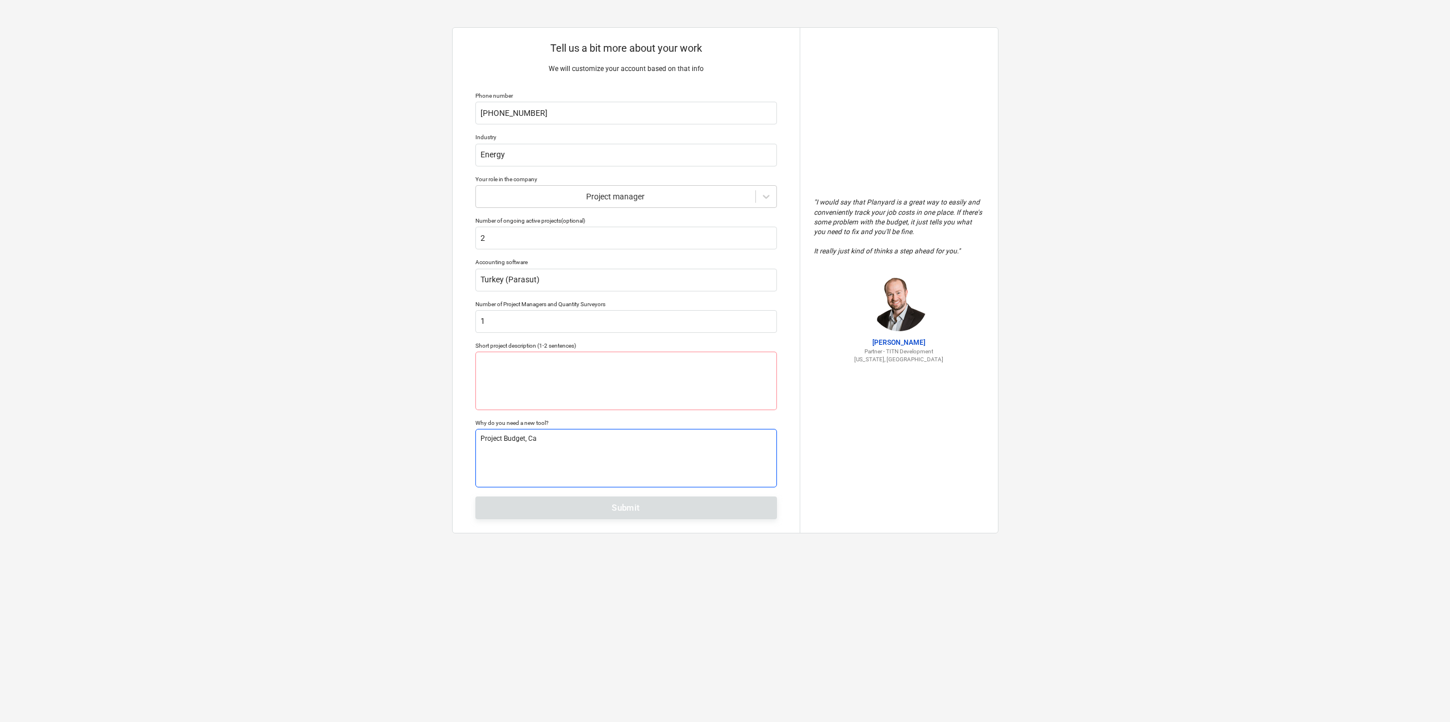
type textarea "x"
type textarea "Project Budget, Cas"
type textarea "x"
type textarea "Project Budget, Cash"
type textarea "x"
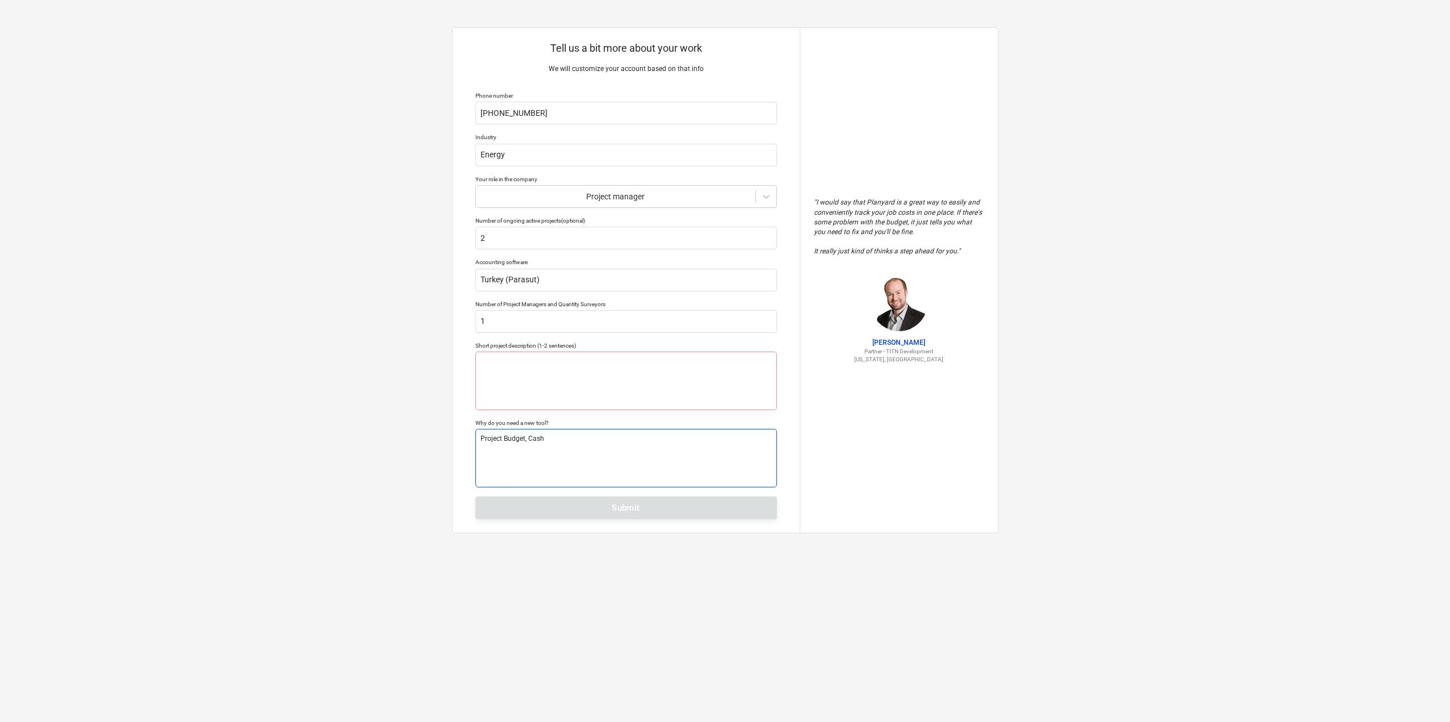
type textarea "Project Budget, Cash"
type textarea "x"
type textarea "Project Budget, Cash F"
type textarea "x"
type textarea "Project Budget, Cash Fl"
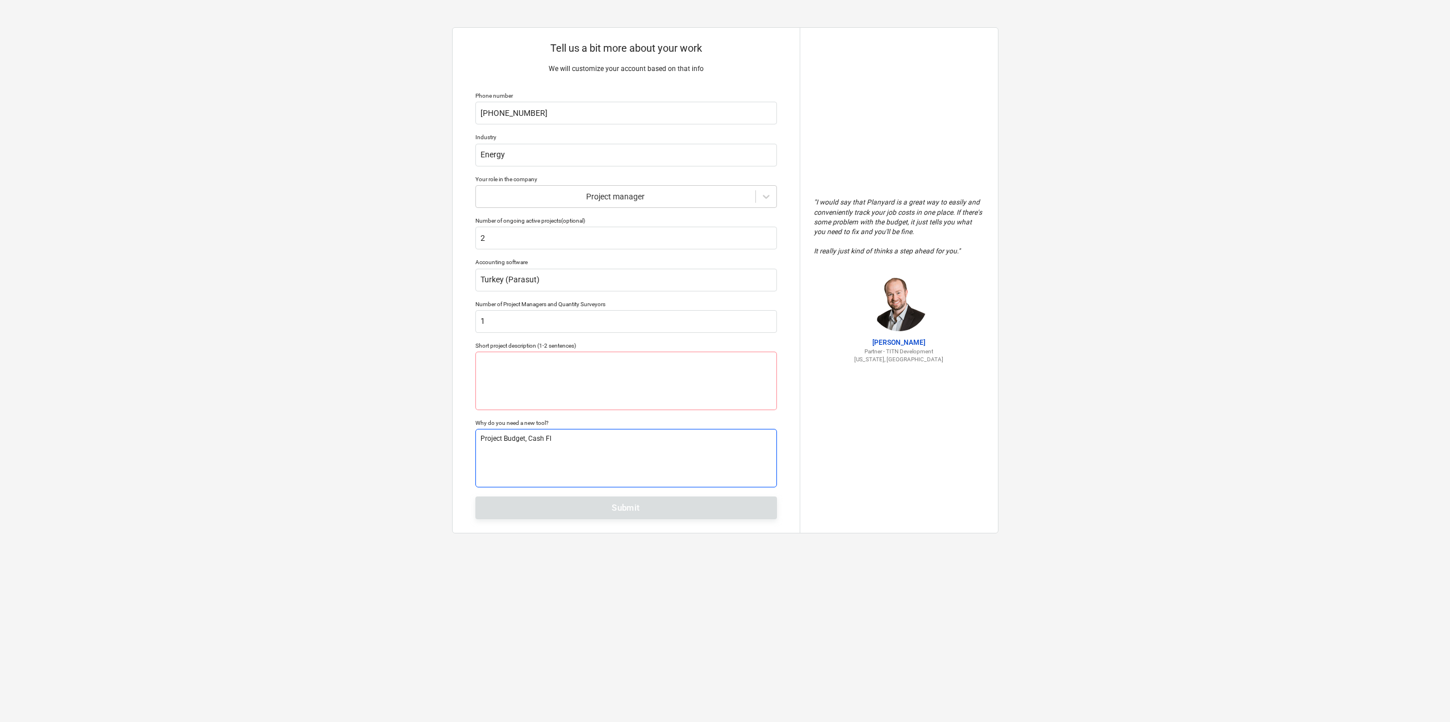
type textarea "x"
type textarea "Project Budget, Cash Flo"
type textarea "x"
type textarea "Project Budget, Cash Flow"
click at [496, 388] on textarea at bounding box center [626, 381] width 302 height 58
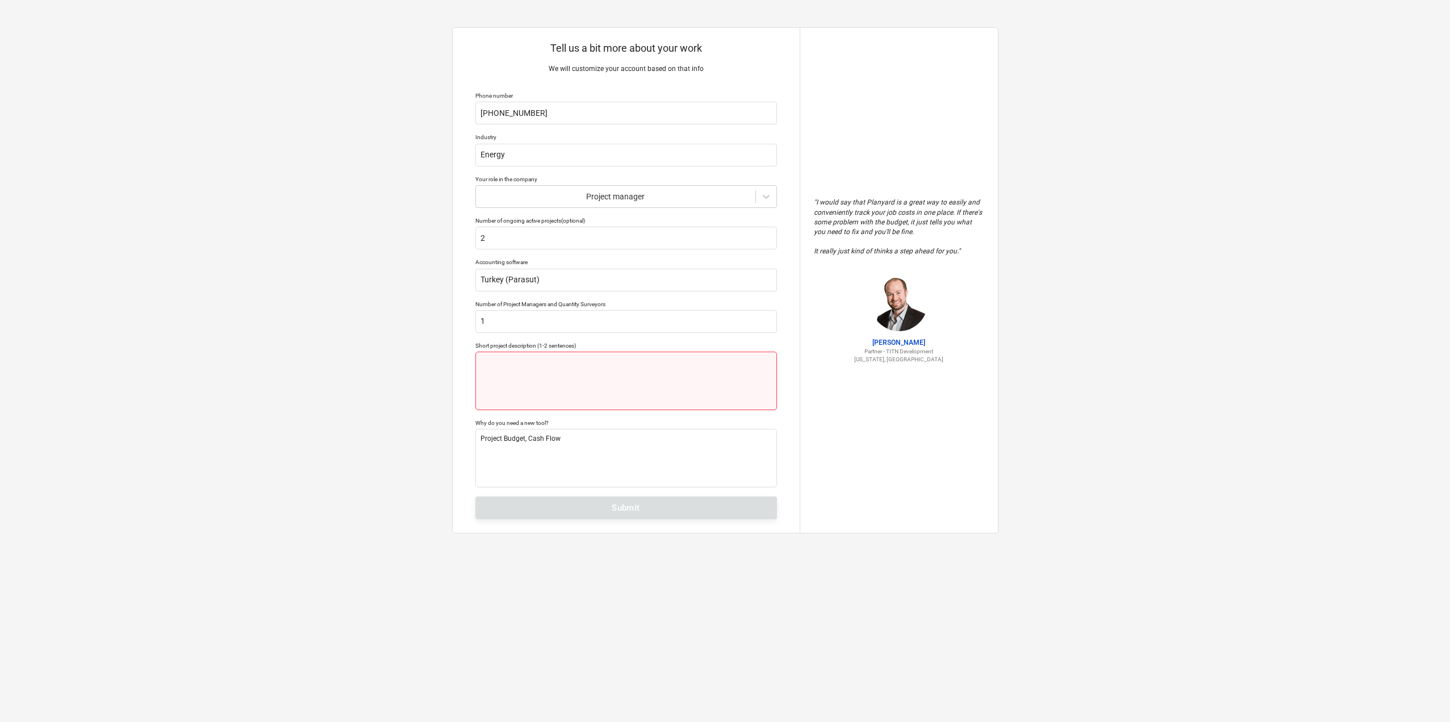
type textarea "x"
type textarea "S"
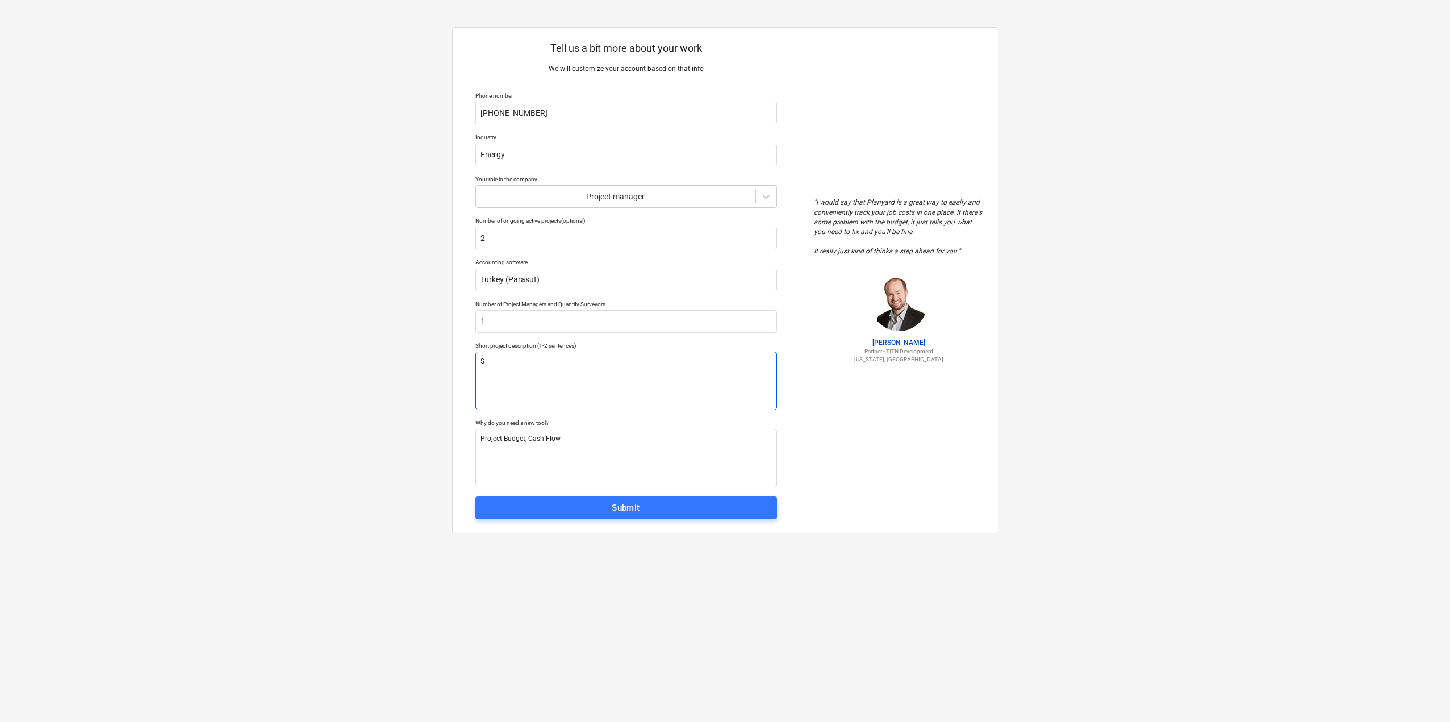
type textarea "x"
type textarea "So"
type textarea "x"
type textarea "Sol"
type textarea "x"
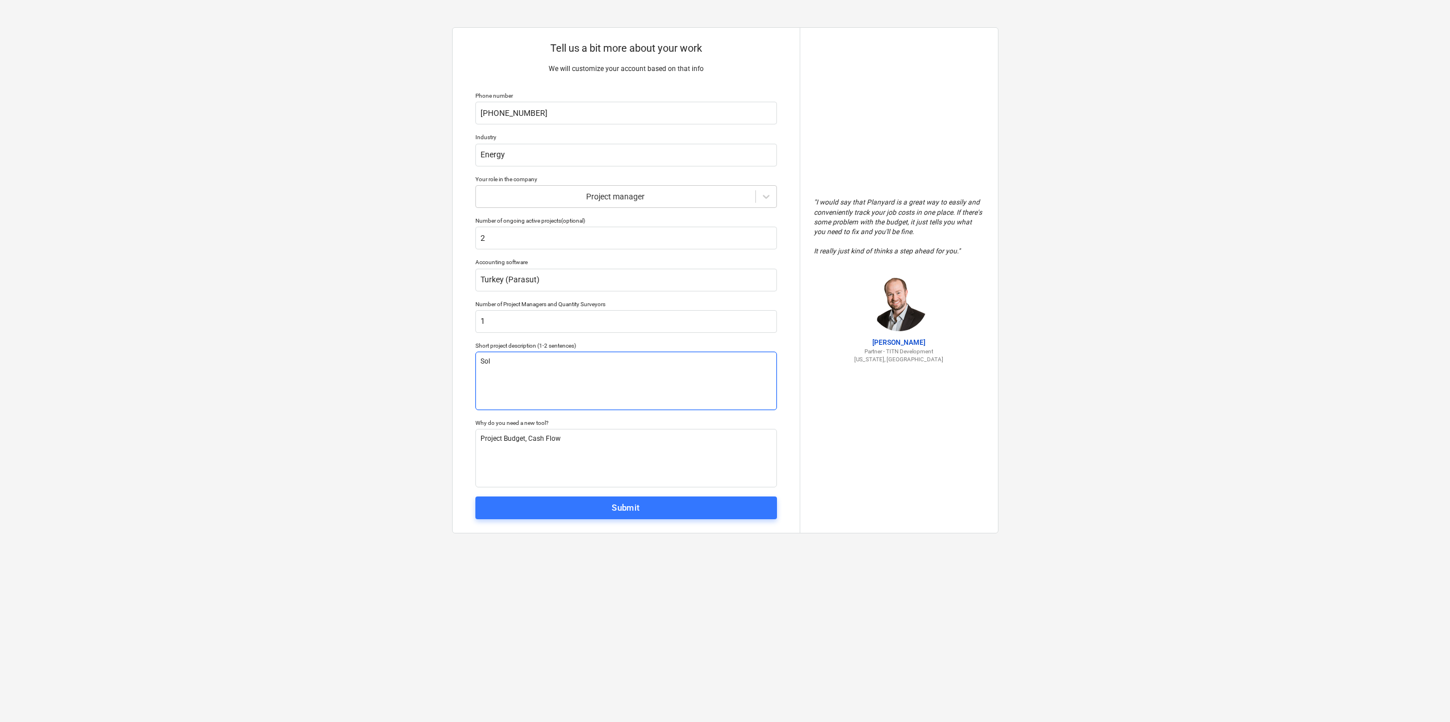
type textarea "Sola"
type textarea "x"
type textarea "Solar"
type textarea "x"
type textarea "Solar"
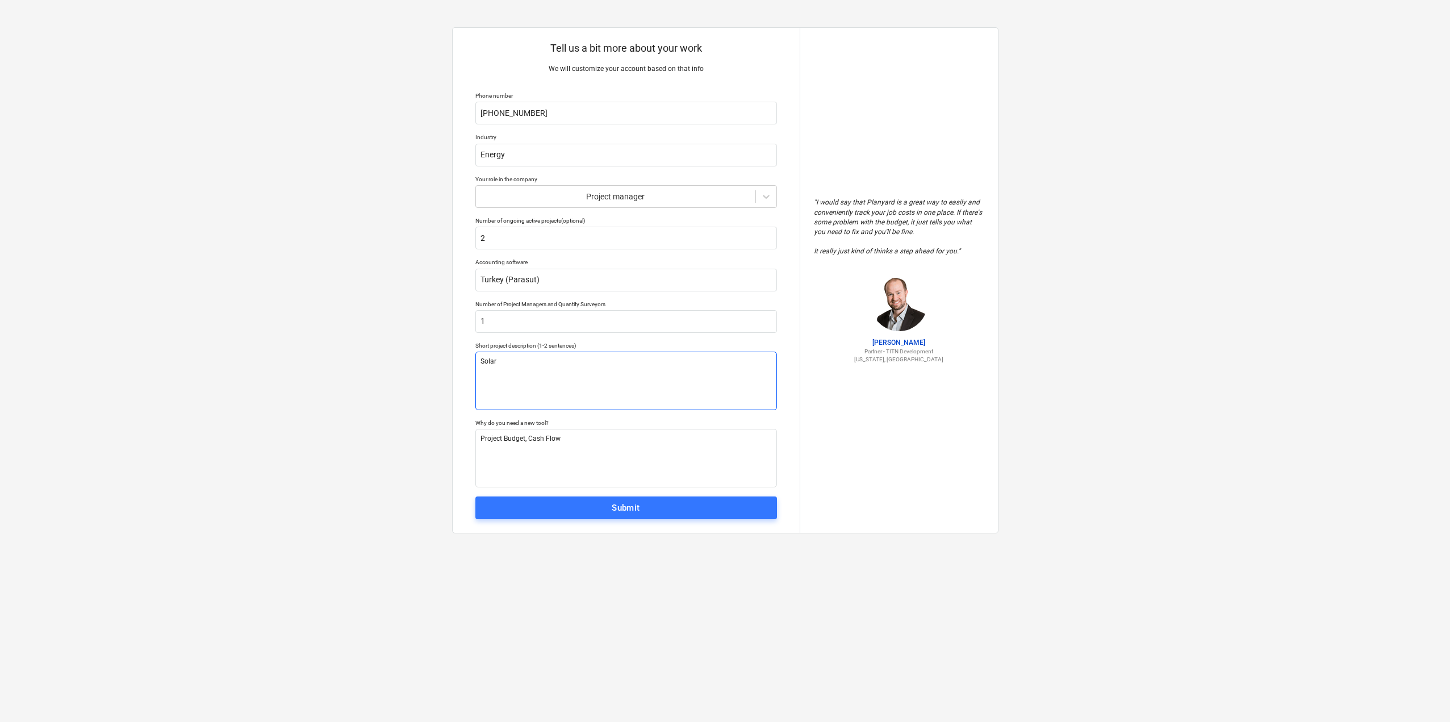
type textarea "x"
type textarea "Solar P"
type textarea "x"
type textarea "Solar Po"
type textarea "x"
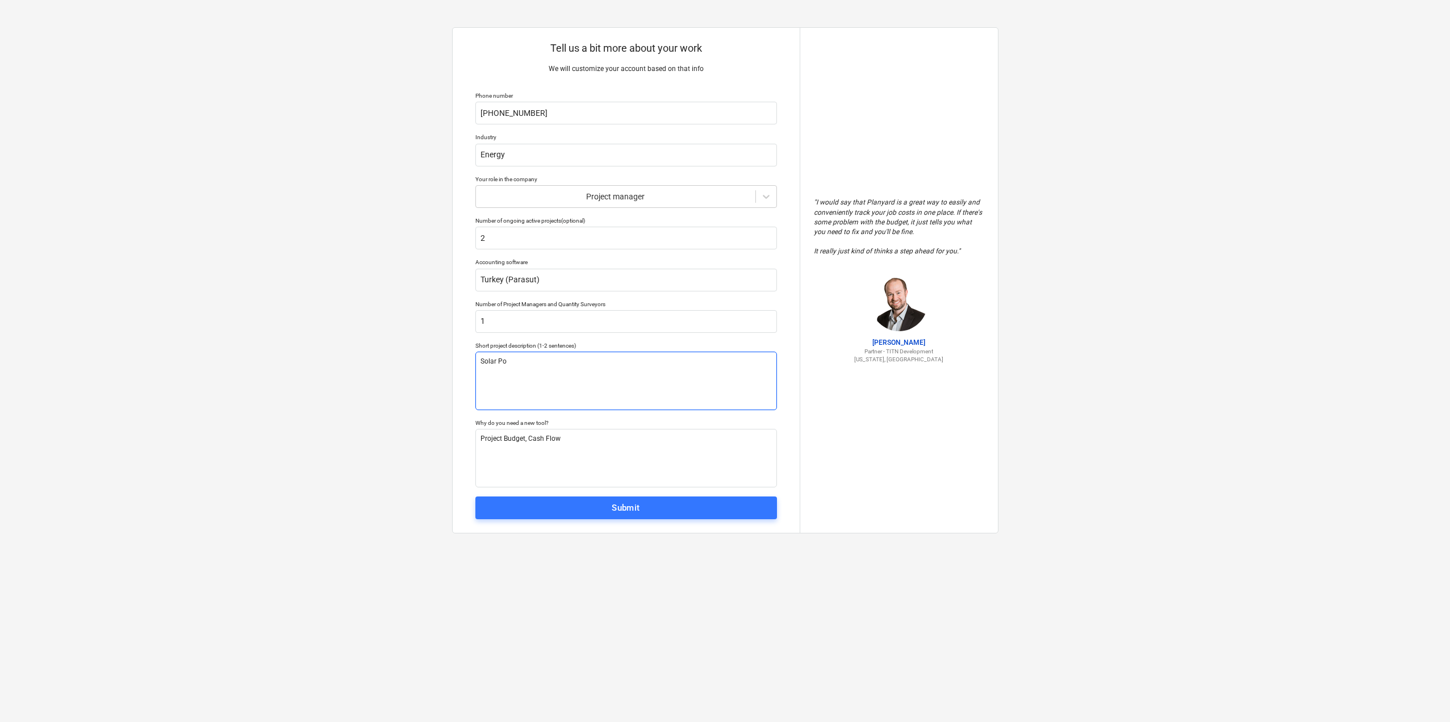
type textarea "Solar Pow"
type textarea "x"
type textarea "Solar [PERSON_NAME]"
type textarea "x"
type textarea "Solar Power"
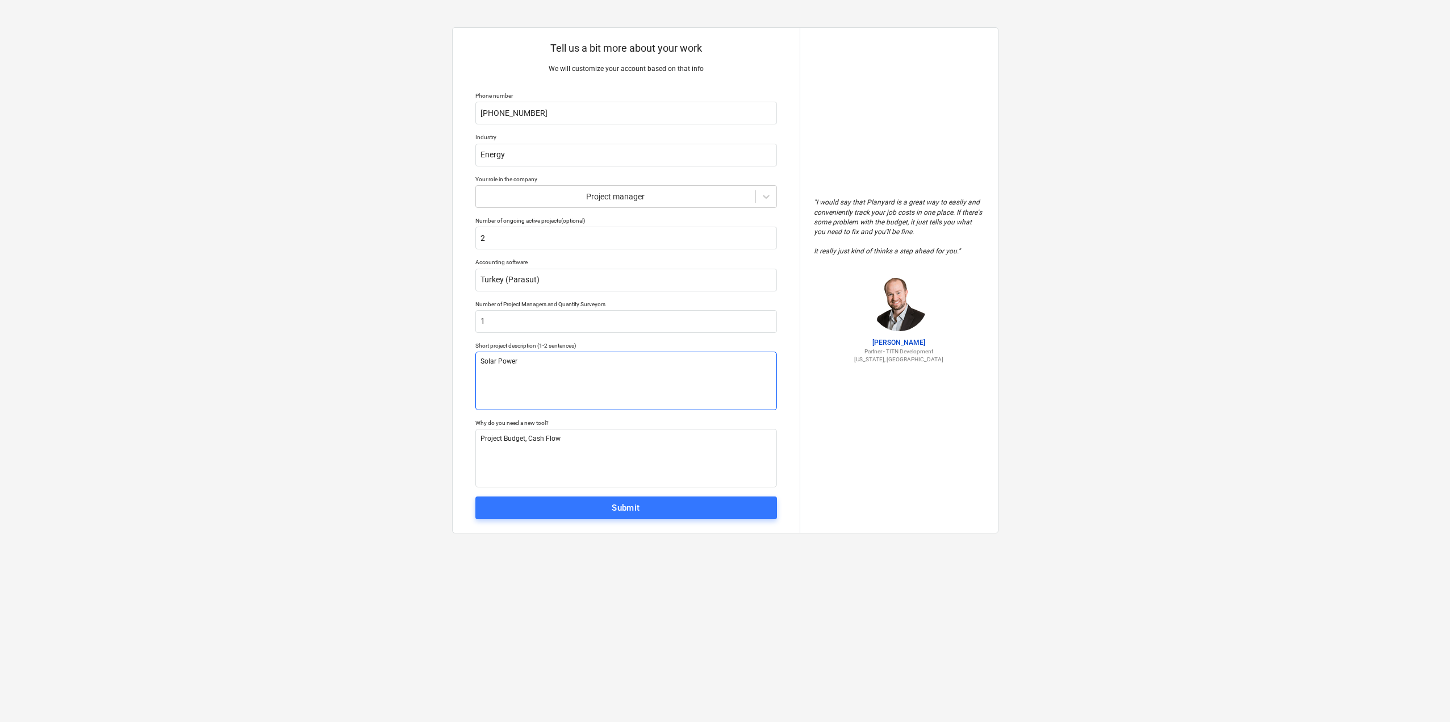
type textarea "x"
type textarea "Solar Power P"
type textarea "x"
type textarea "Solar Power Pl"
type textarea "x"
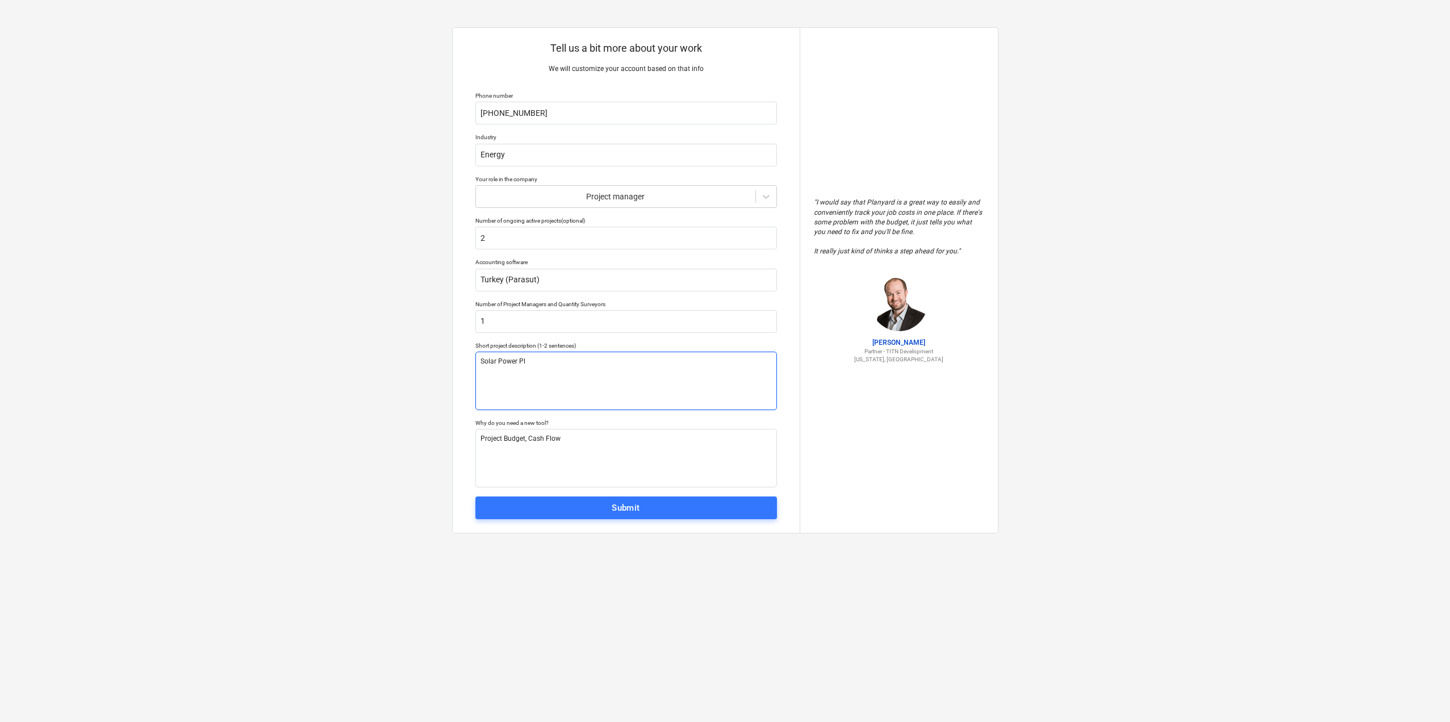
type textarea "Solar Power Pla"
type textarea "x"
type textarea "Solar Power Plan"
type textarea "x"
type textarea "Solar Power Plant"
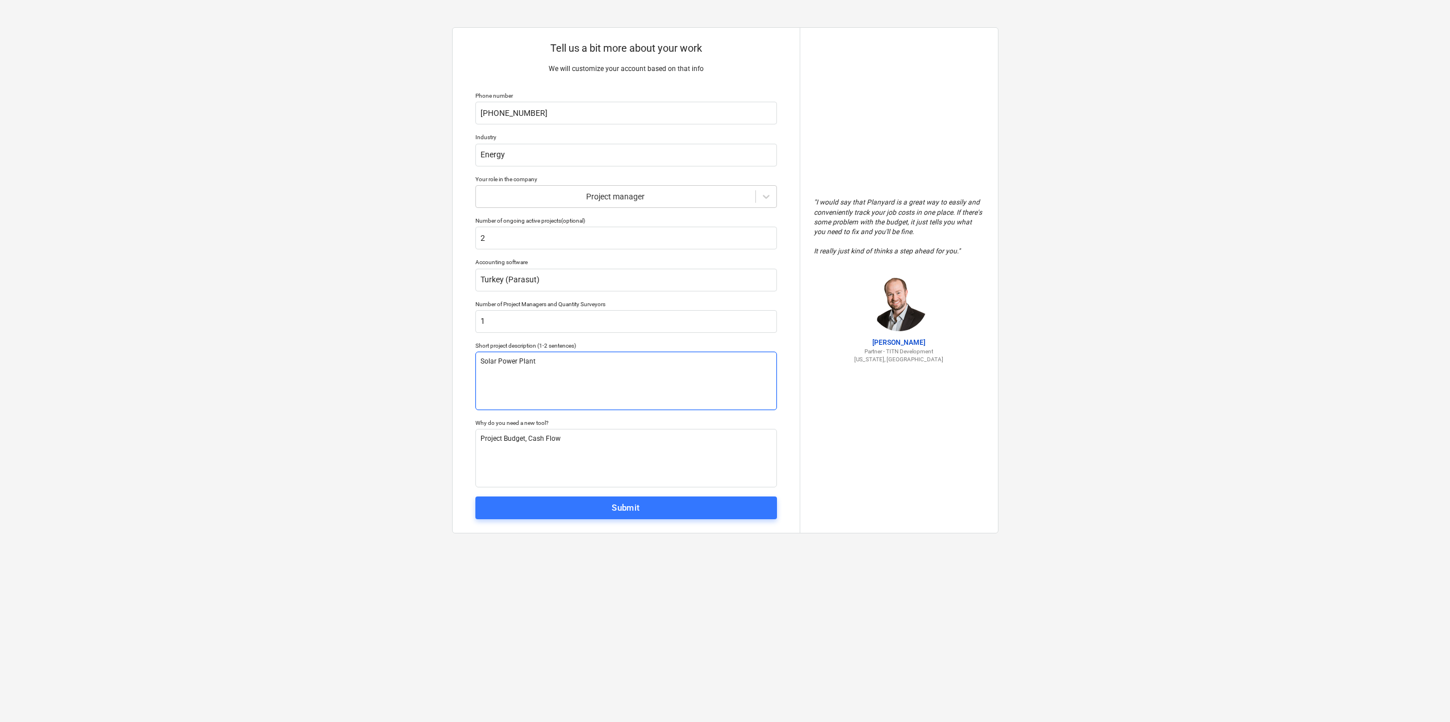
type textarea "x"
type textarea "Solar Power Plants"
click at [555, 504] on span "Submit" at bounding box center [626, 507] width 277 height 15
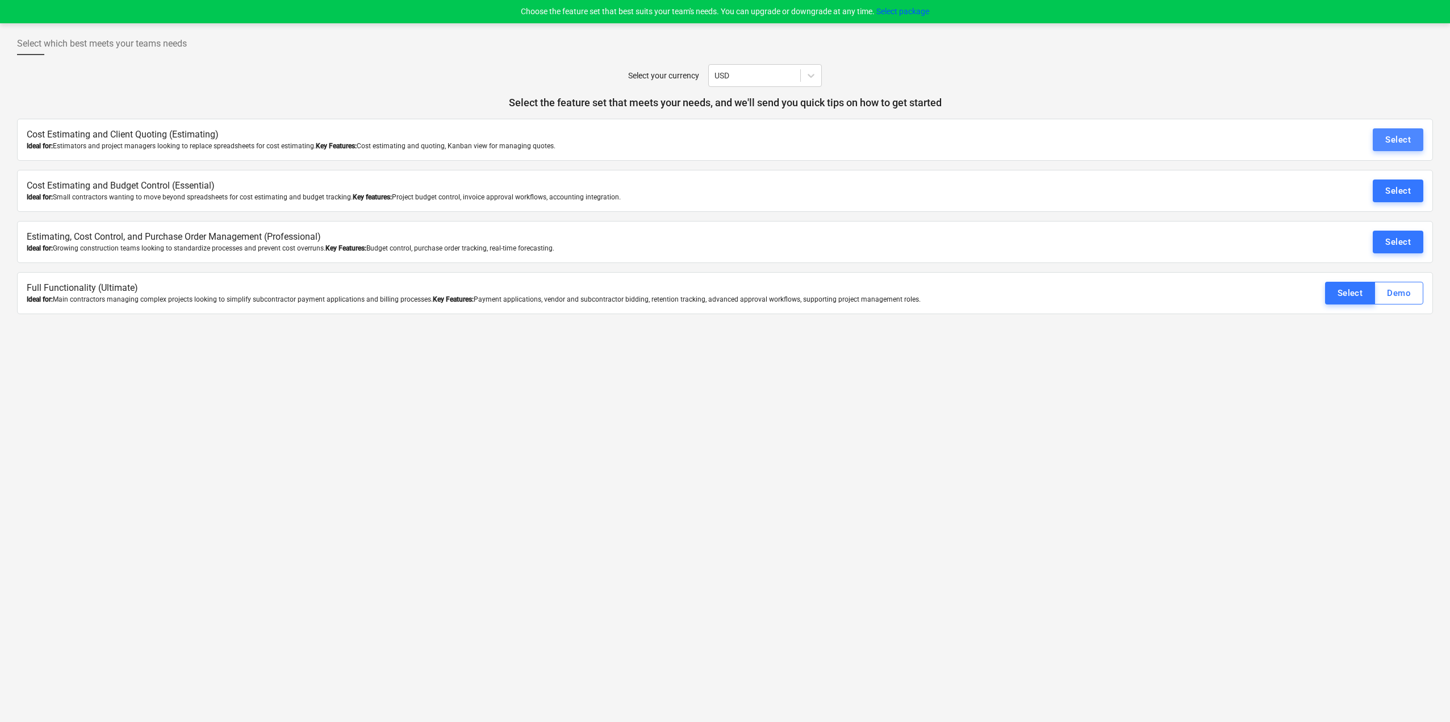
click at [1409, 145] on div "Select" at bounding box center [1398, 139] width 26 height 15
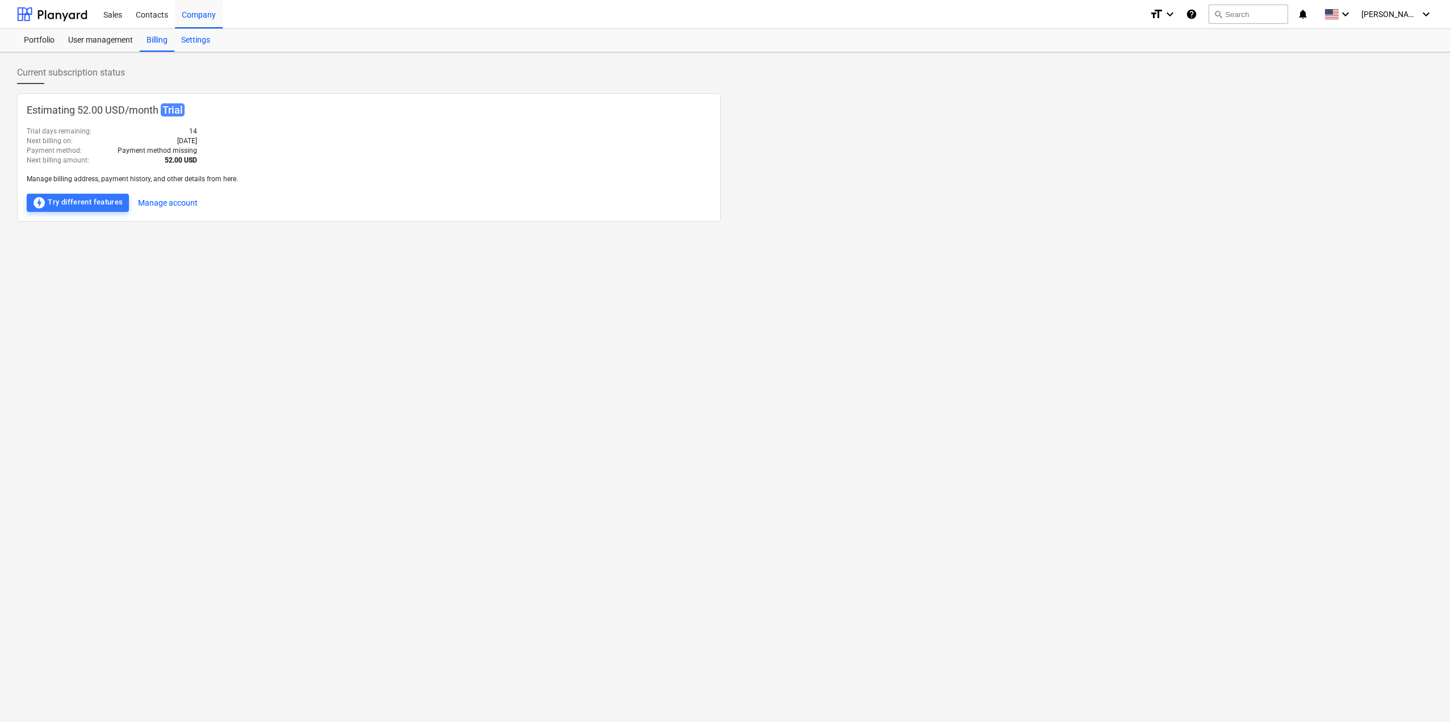
click at [198, 48] on div "Settings" at bounding box center [195, 40] width 43 height 23
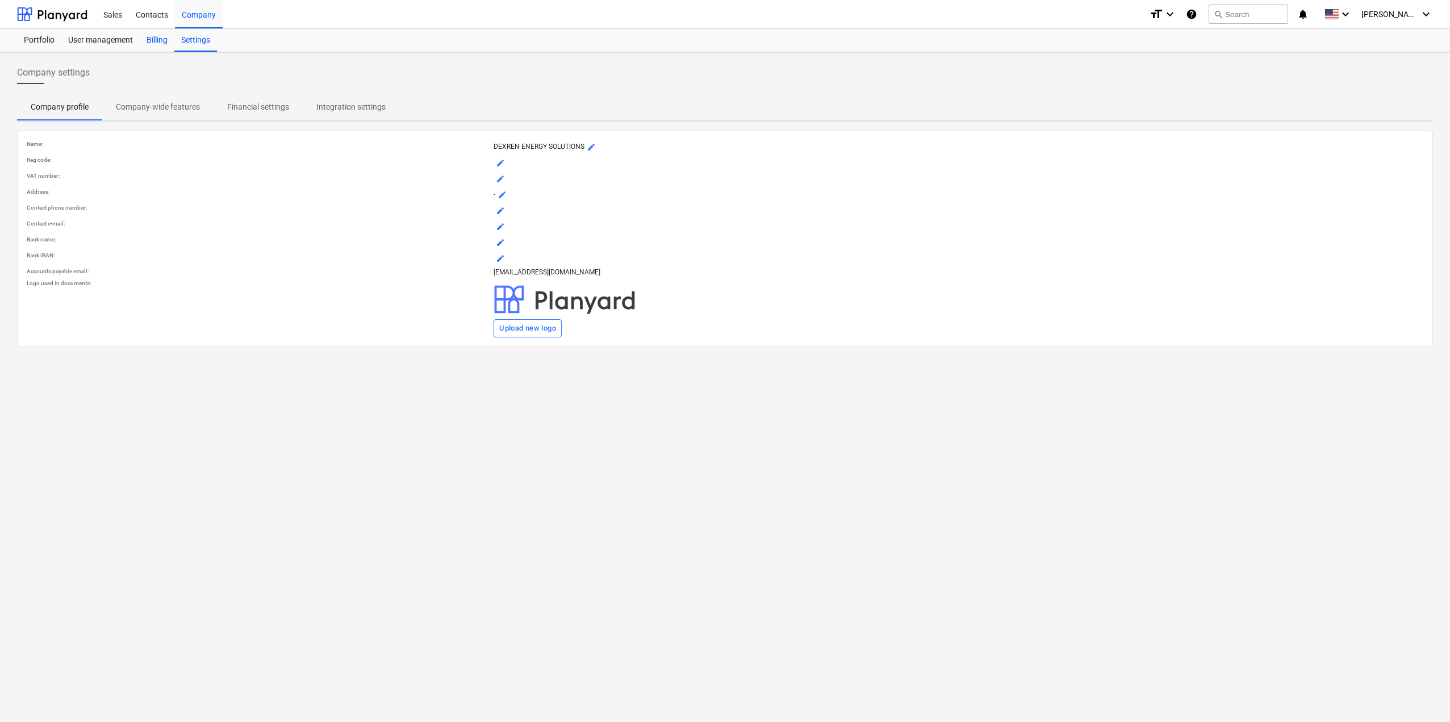
click at [165, 39] on div "Billing" at bounding box center [157, 40] width 35 height 23
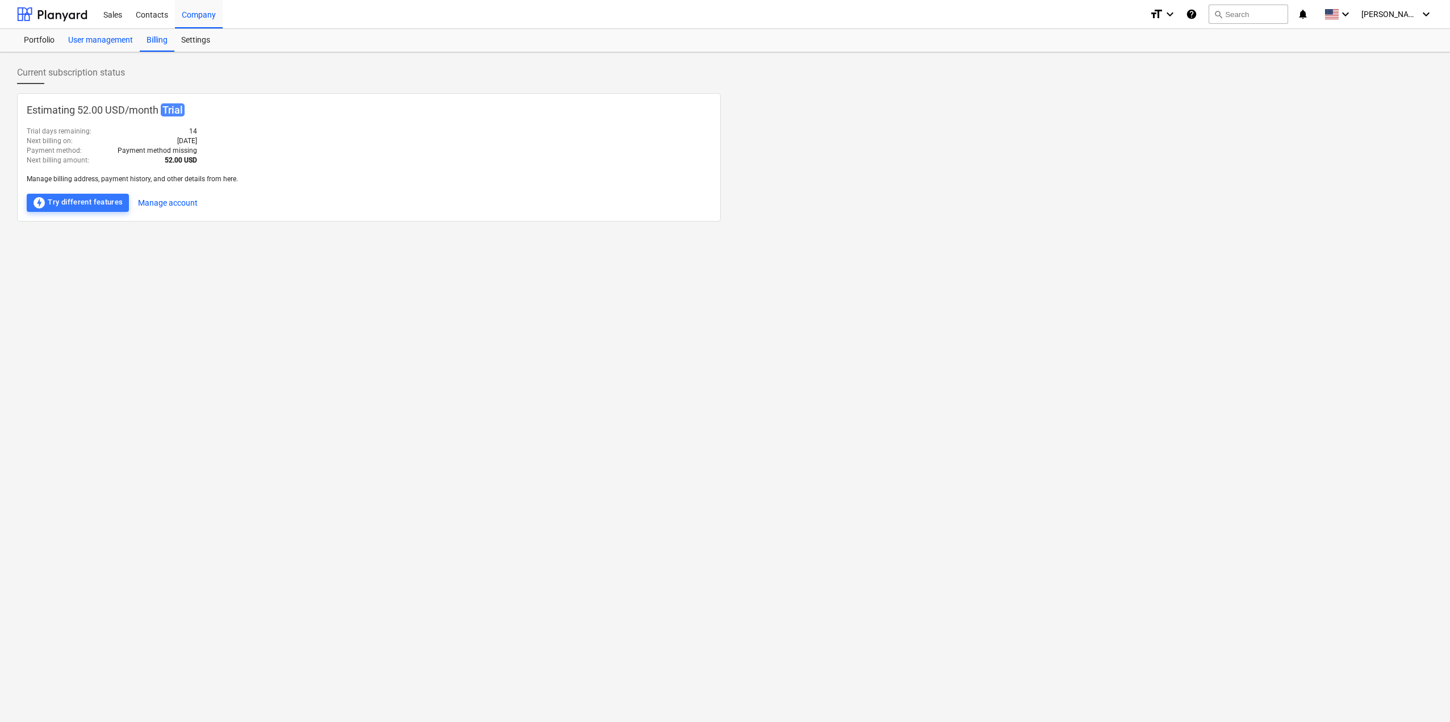
click at [86, 41] on div "User management" at bounding box center [100, 40] width 78 height 23
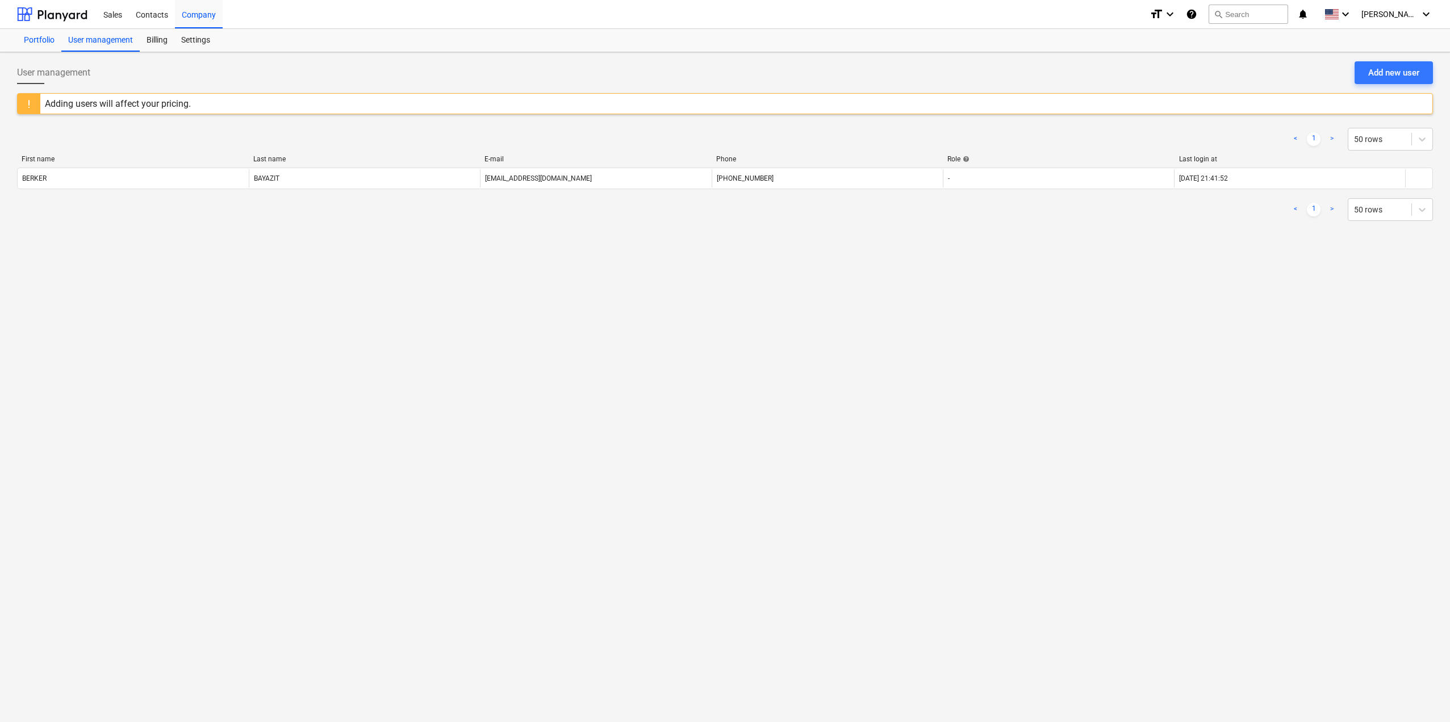
click at [54, 44] on div "Portfolio" at bounding box center [39, 40] width 44 height 23
click at [151, 21] on div "Contacts" at bounding box center [152, 13] width 46 height 29
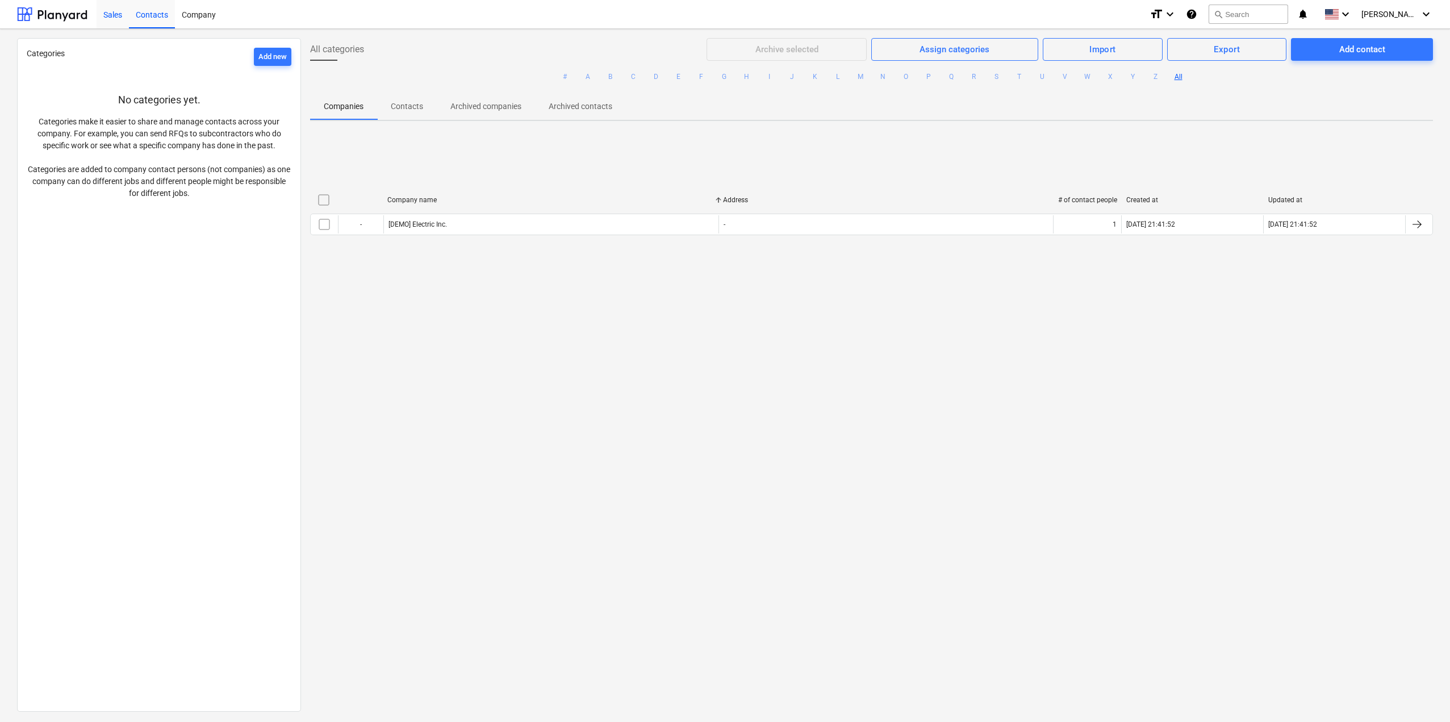
click at [120, 16] on div "Sales" at bounding box center [113, 13] width 32 height 29
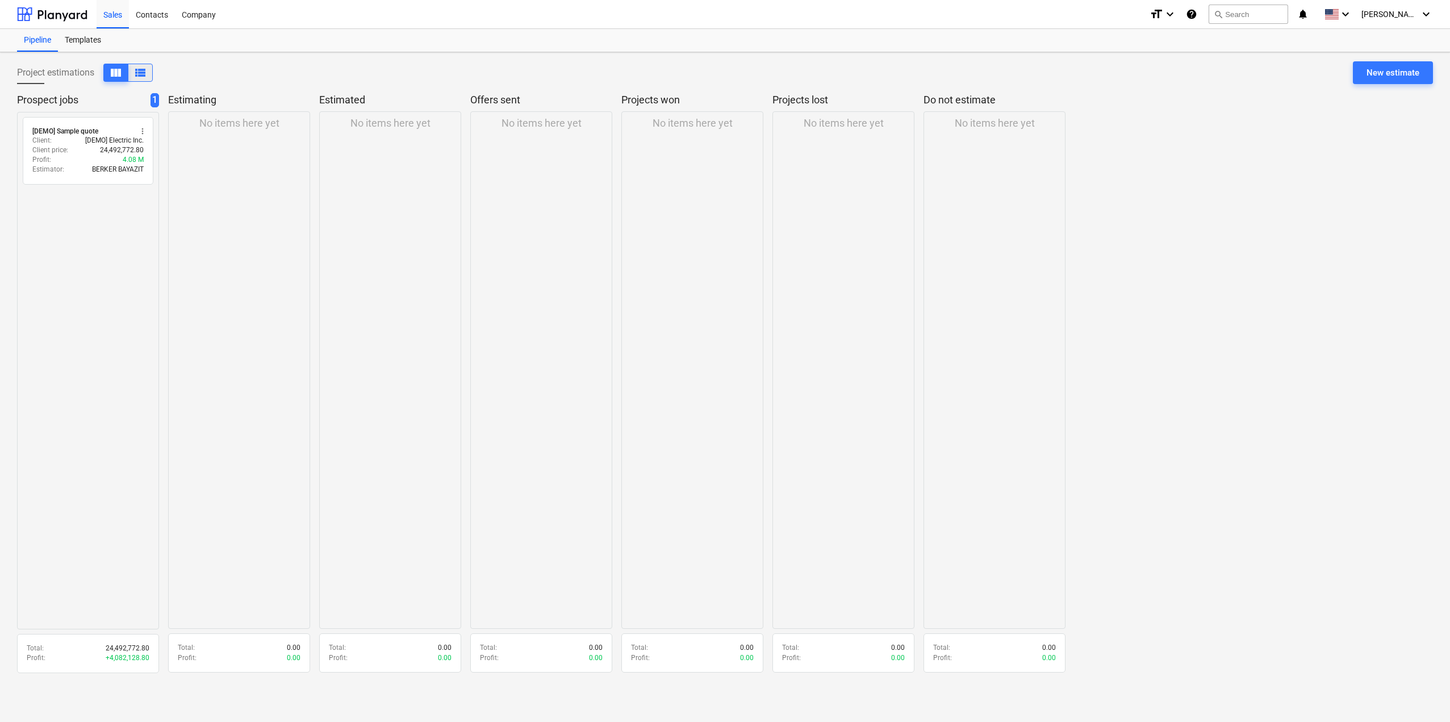
click at [145, 74] on span "view_list" at bounding box center [140, 73] width 14 height 14
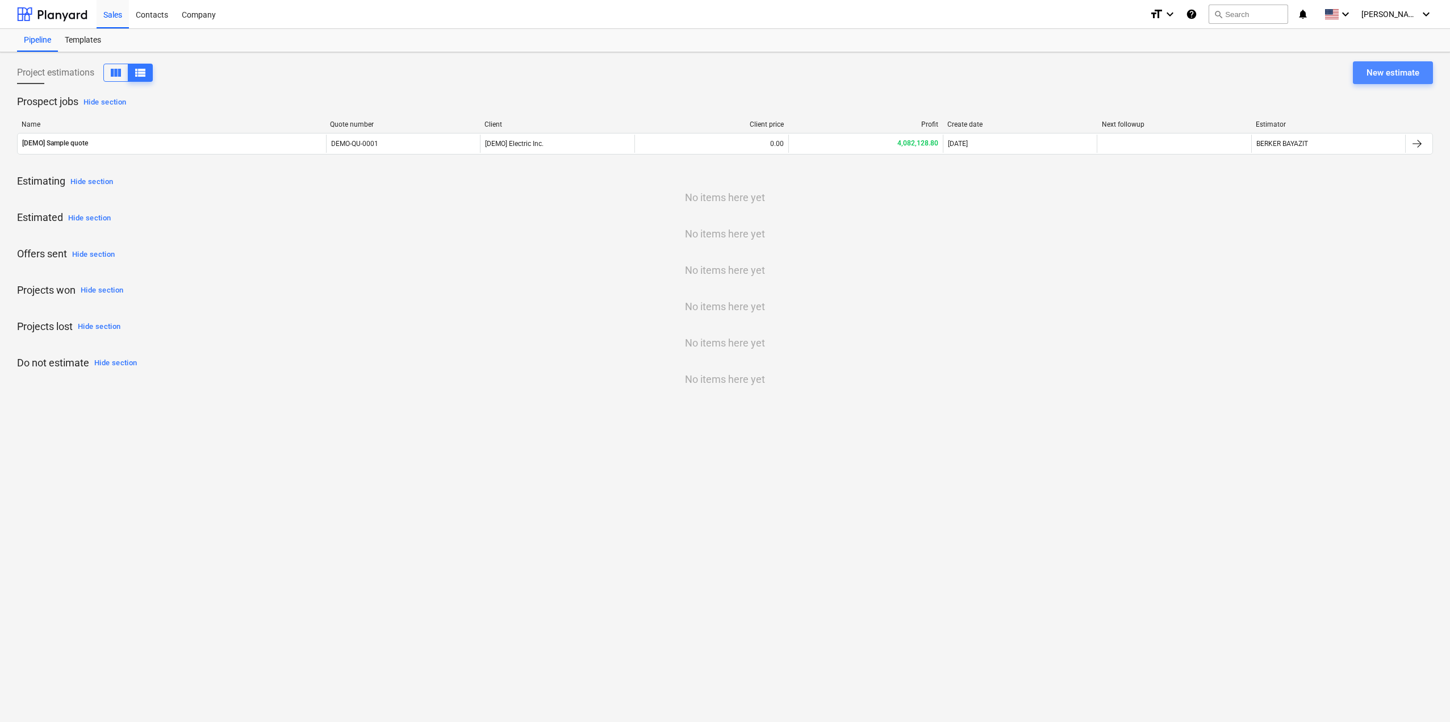
click at [1410, 78] on div "New estimate" at bounding box center [1392, 72] width 53 height 15
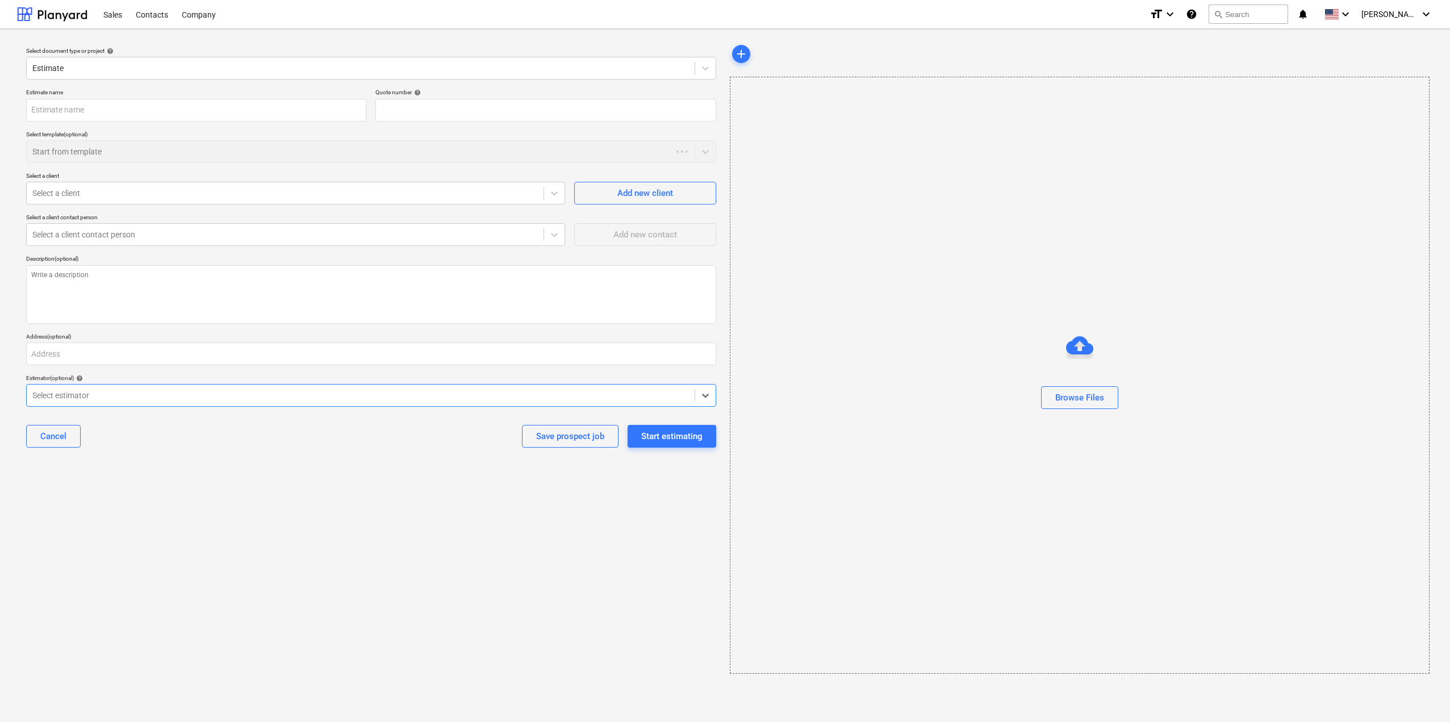
type textarea "x"
type input "QU-0001"
click at [123, 11] on div "Sales" at bounding box center [113, 13] width 32 height 29
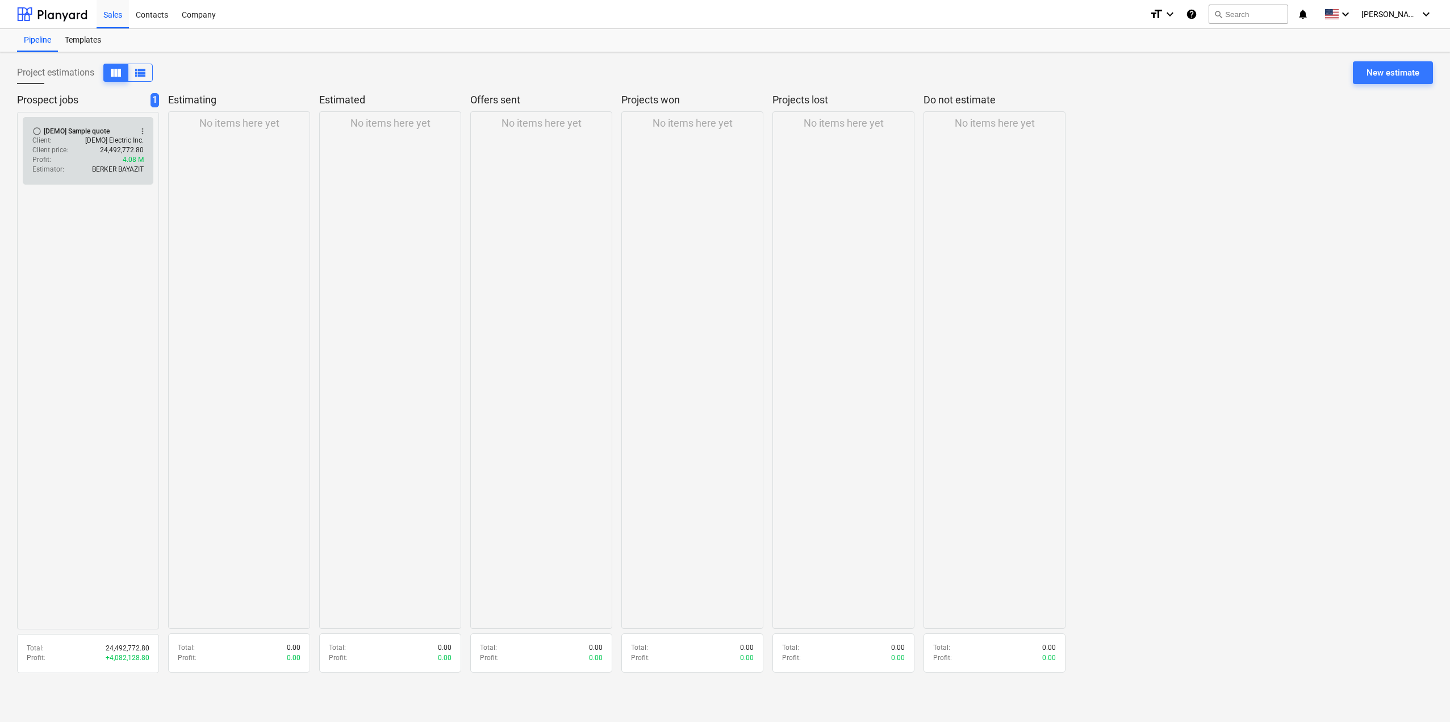
click at [97, 151] on div "Client price : 24,492,772.80" at bounding box center [87, 150] width 111 height 10
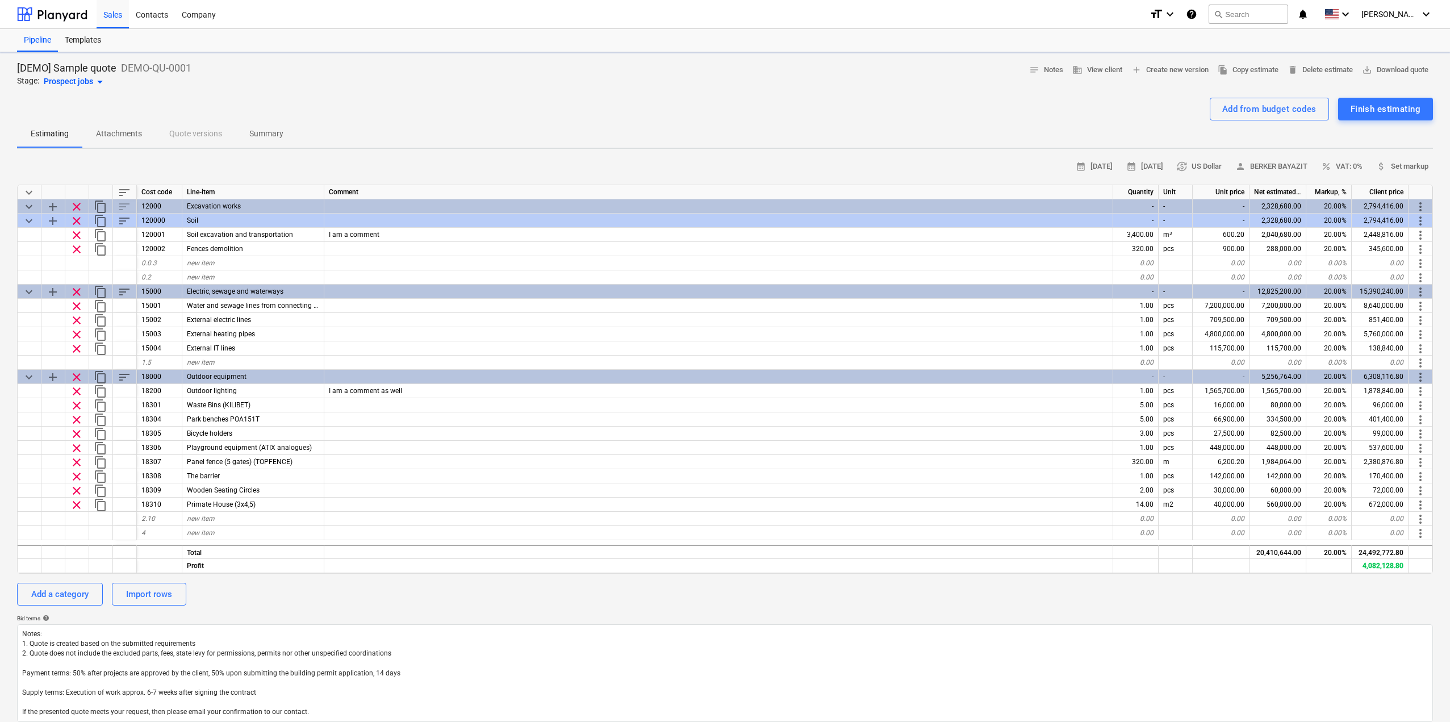
type textarea "x"
click at [1409, 10] on span "[PERSON_NAME]" at bounding box center [1389, 14] width 57 height 9
click at [150, 17] on div at bounding box center [725, 361] width 1450 height 722
click at [154, 16] on div "Contacts" at bounding box center [152, 13] width 46 height 29
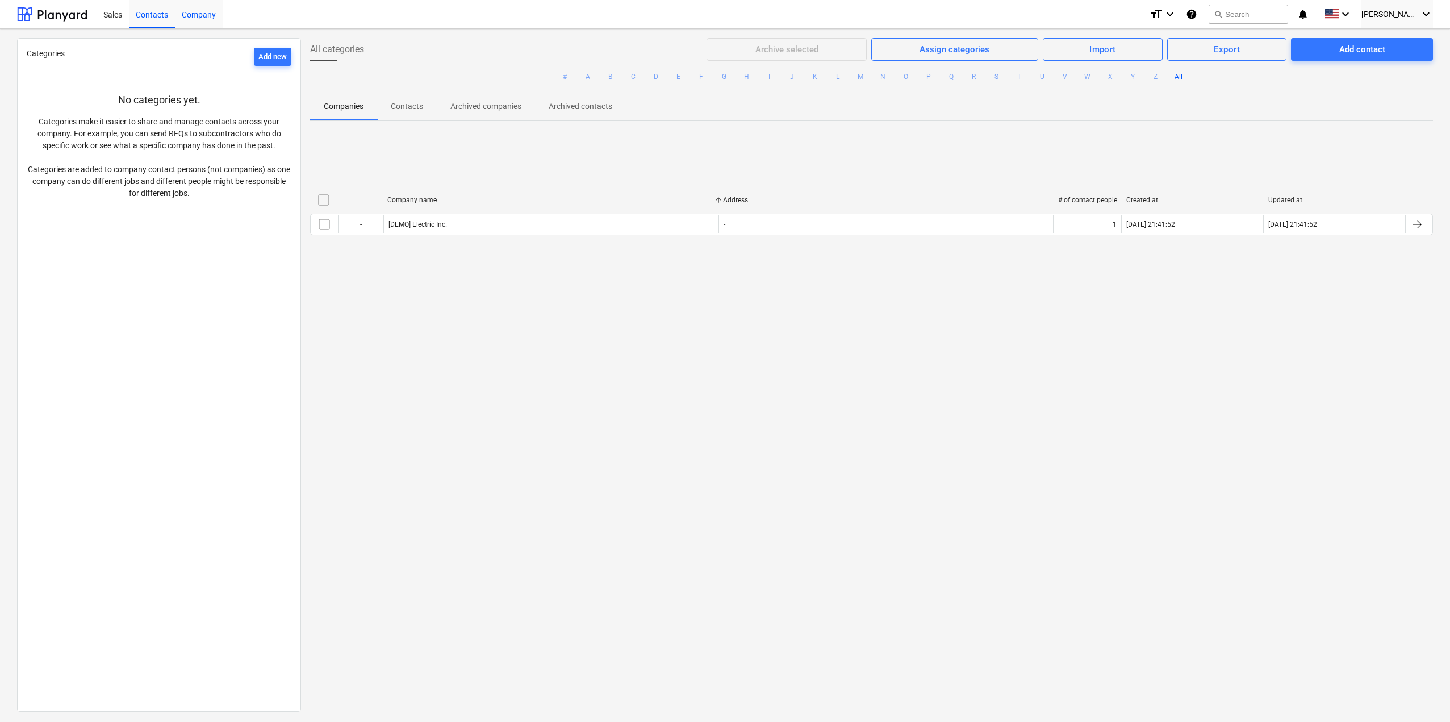
click at [182, 12] on div "Company" at bounding box center [199, 13] width 48 height 29
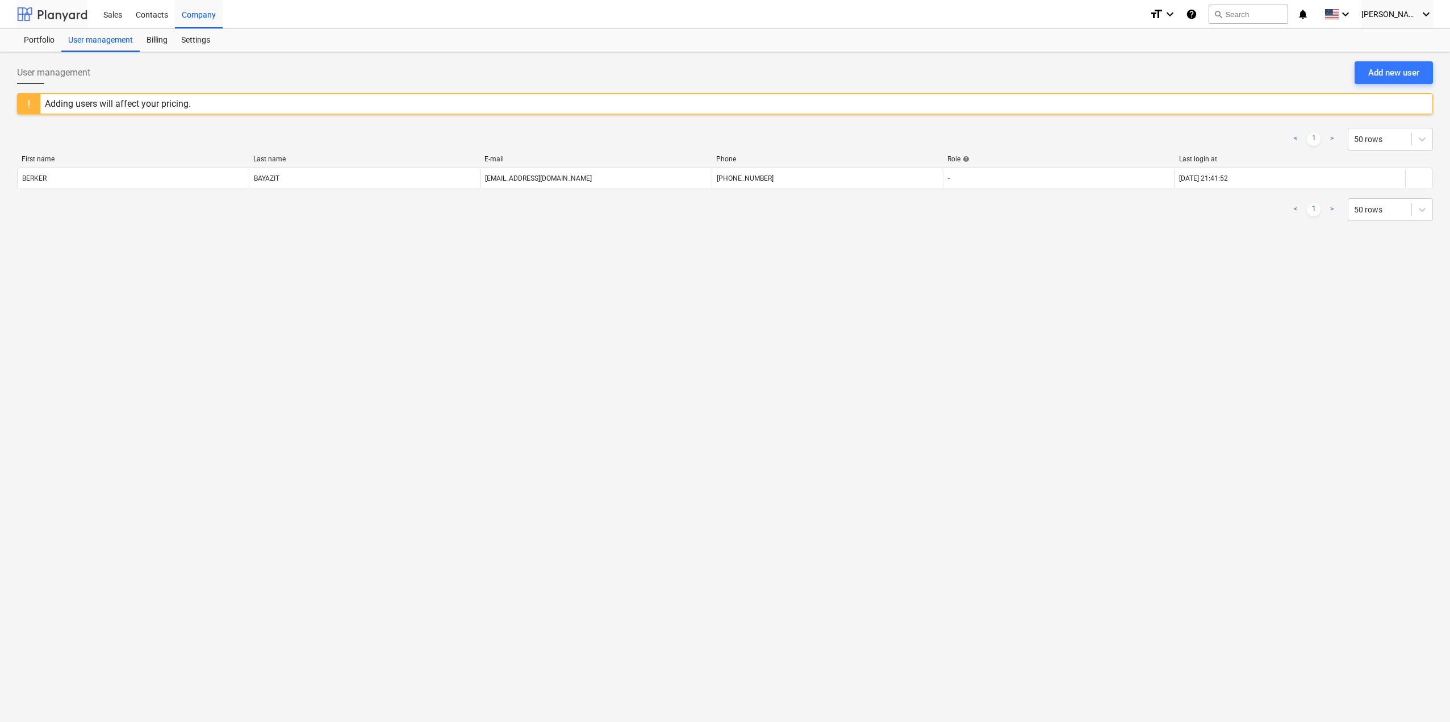
click at [69, 9] on div at bounding box center [52, 14] width 70 height 28
click at [34, 9] on div at bounding box center [52, 14] width 70 height 28
click at [31, 35] on div "Portfolio" at bounding box center [39, 40] width 44 height 23
click at [161, 42] on div "Billing" at bounding box center [157, 40] width 35 height 23
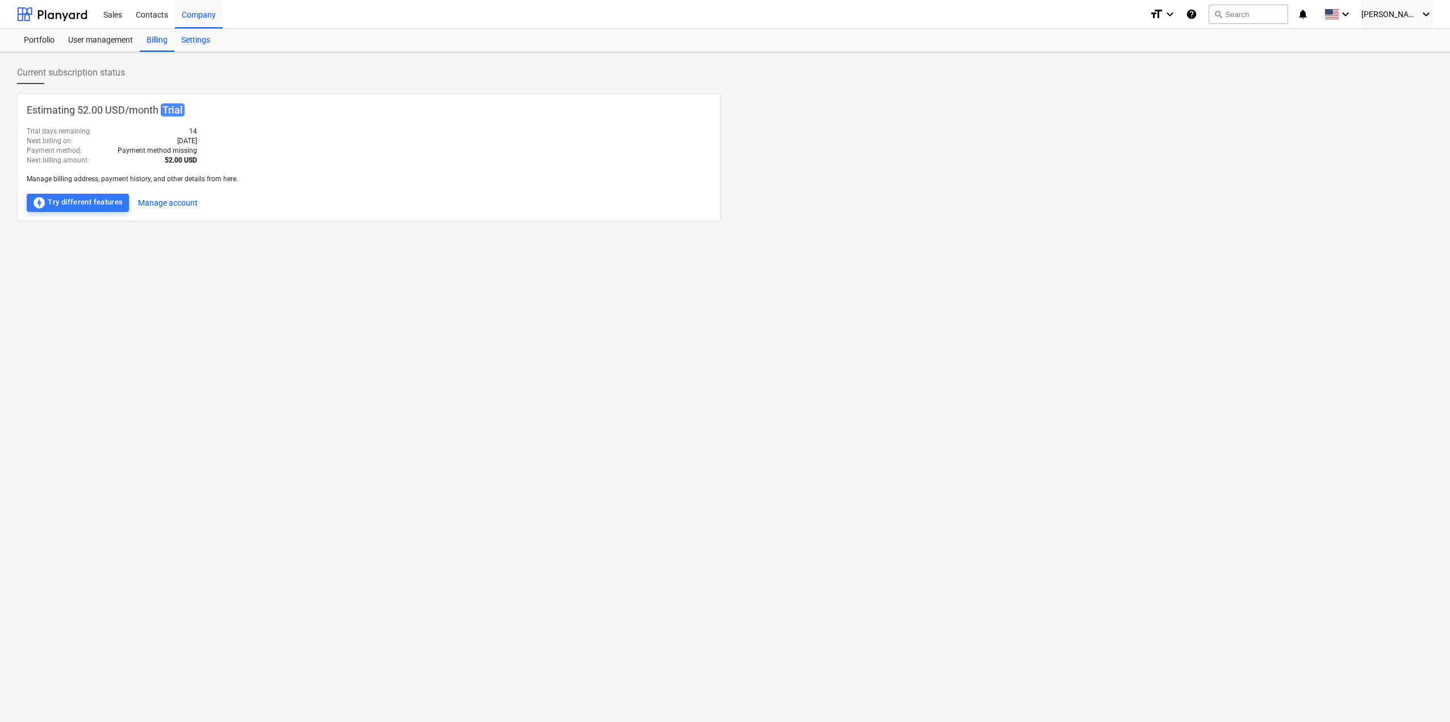
click at [188, 41] on div "Settings" at bounding box center [195, 40] width 43 height 23
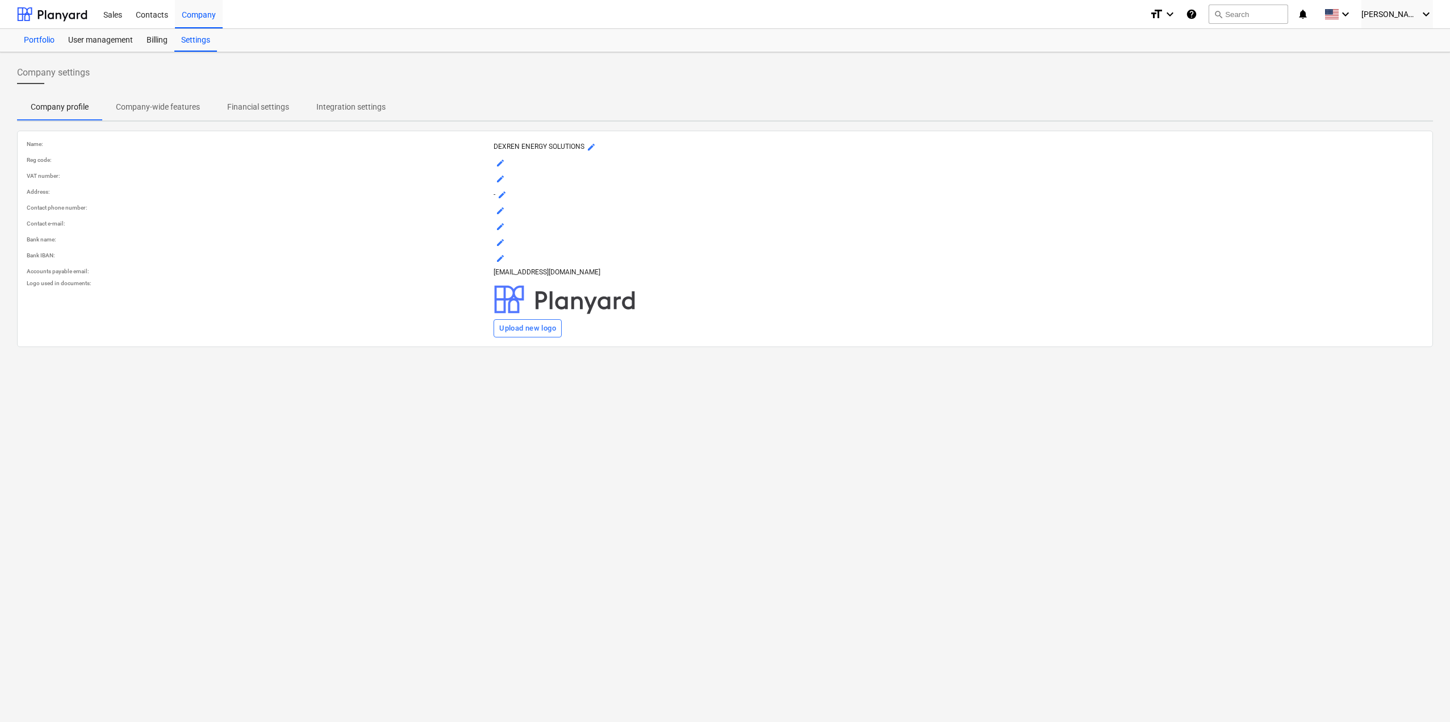
click at [48, 41] on div "Portfolio" at bounding box center [39, 40] width 44 height 23
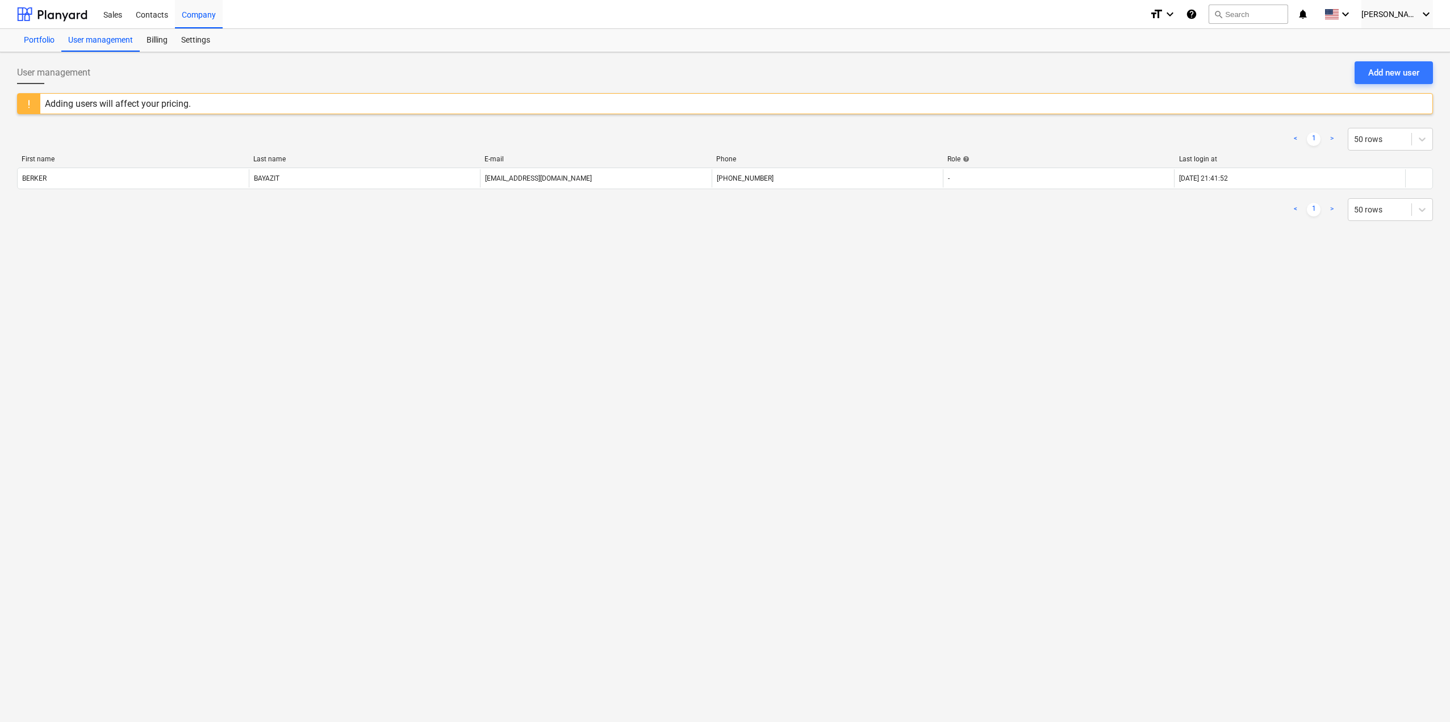
click at [44, 46] on div "Portfolio" at bounding box center [39, 40] width 44 height 23
click at [27, 10] on div at bounding box center [52, 14] width 70 height 28
click at [1389, 20] on div "[PERSON_NAME] keyboard_arrow_down" at bounding box center [1397, 14] width 72 height 28
